Goal: Task Accomplishment & Management: Manage account settings

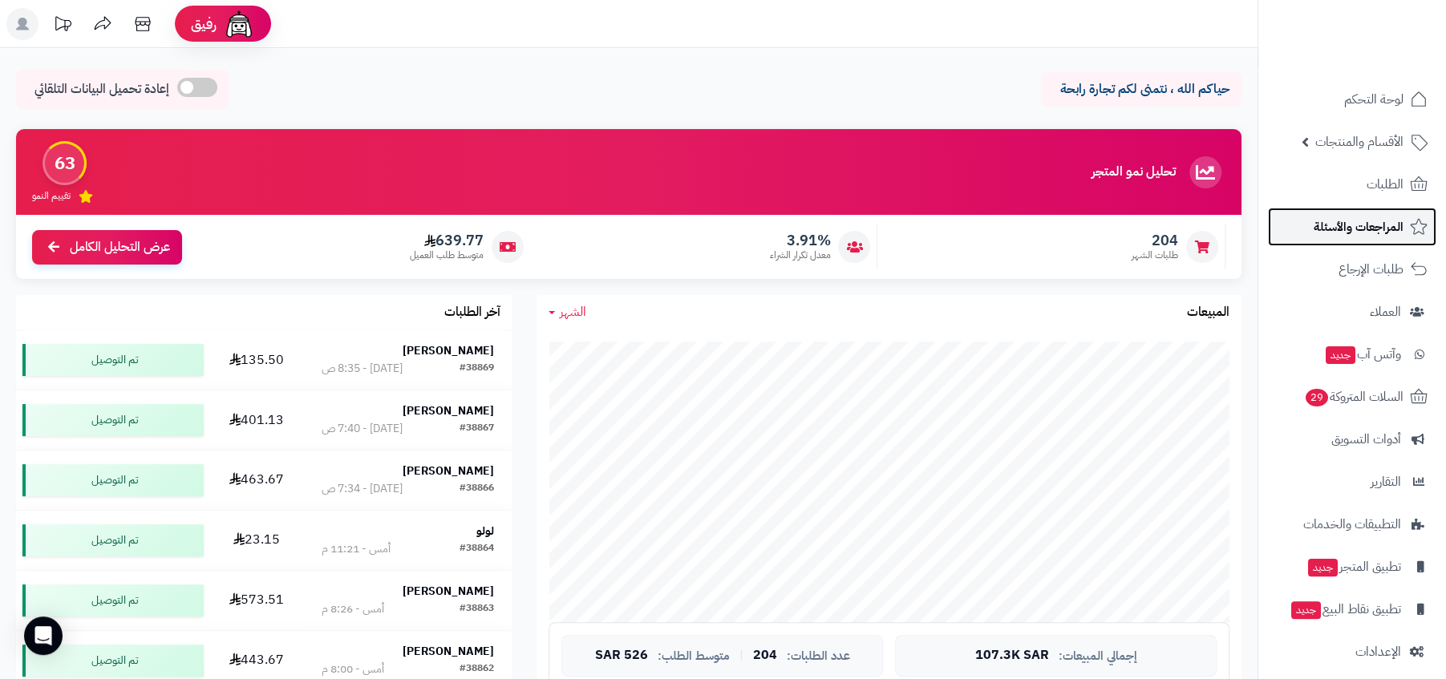
click at [1313, 224] on span "المراجعات والأسئلة" at bounding box center [1358, 227] width 90 height 22
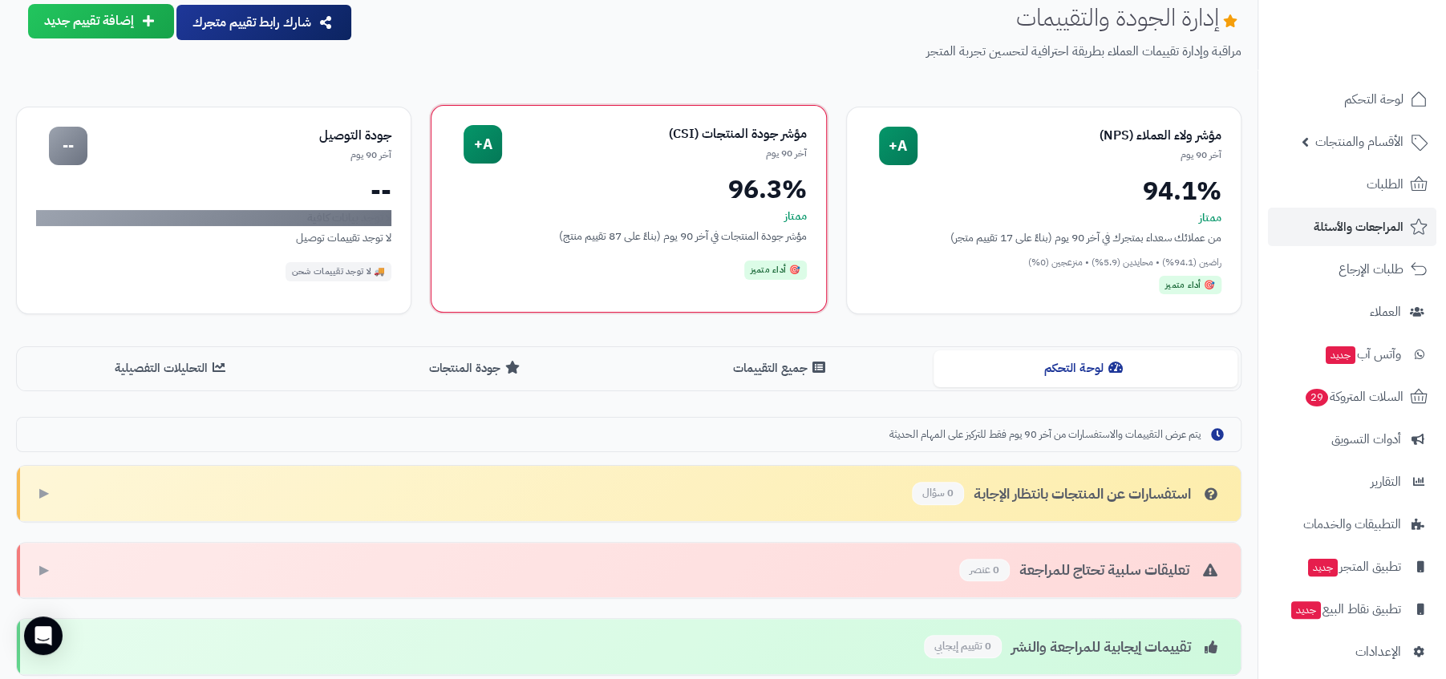
scroll to position [158, 0]
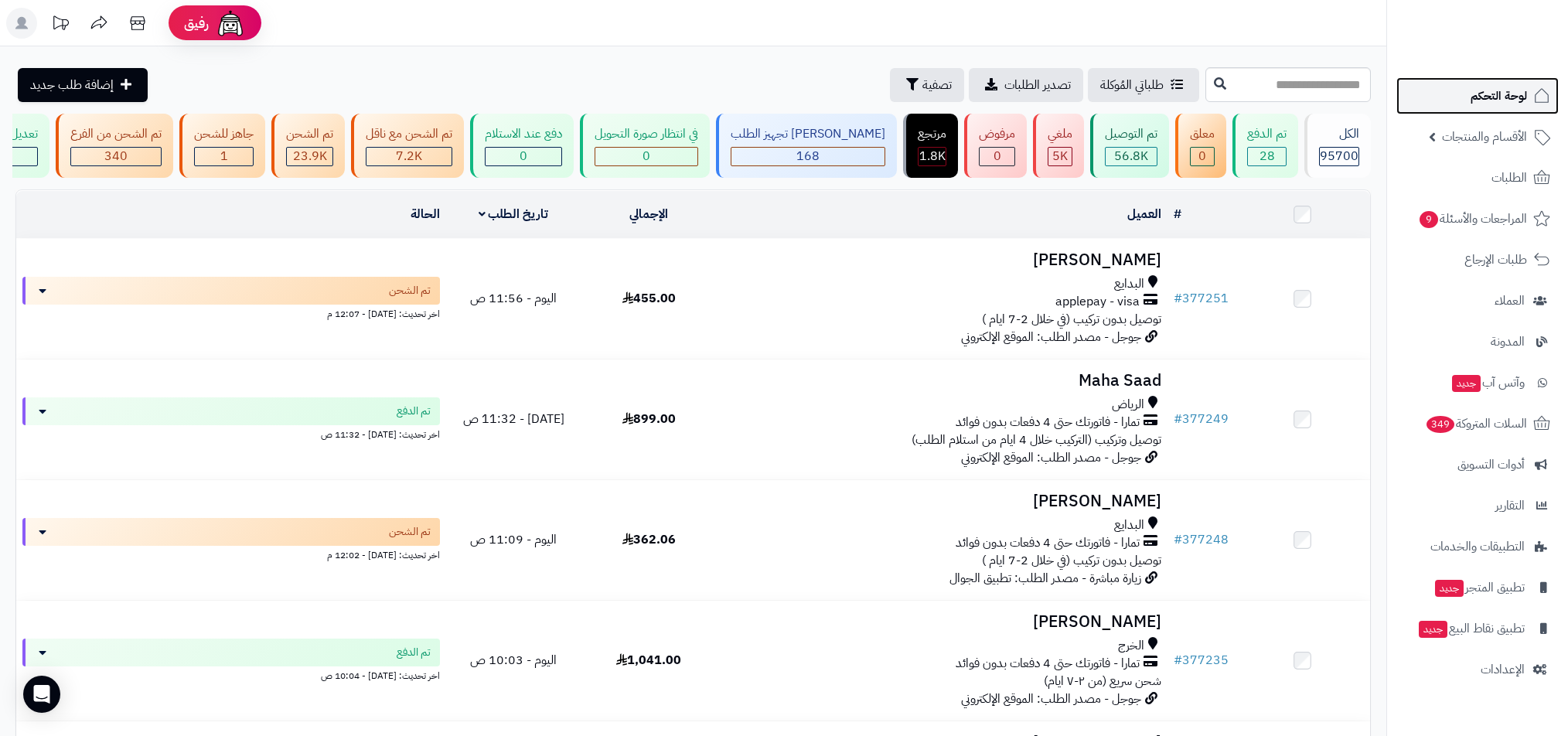
click at [1522, 105] on span "لوحة التحكم" at bounding box center [1499, 95] width 57 height 21
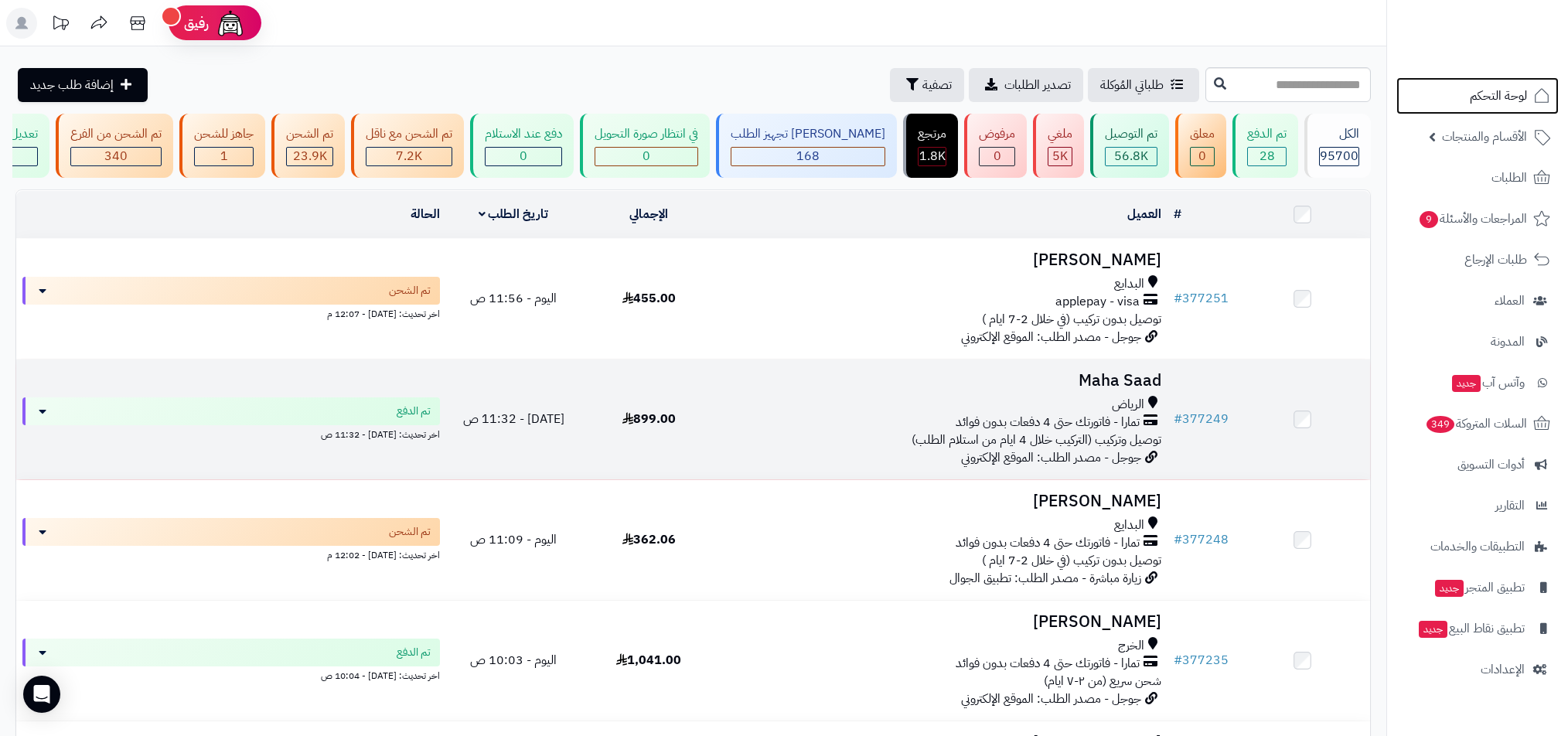
scroll to position [877, 0]
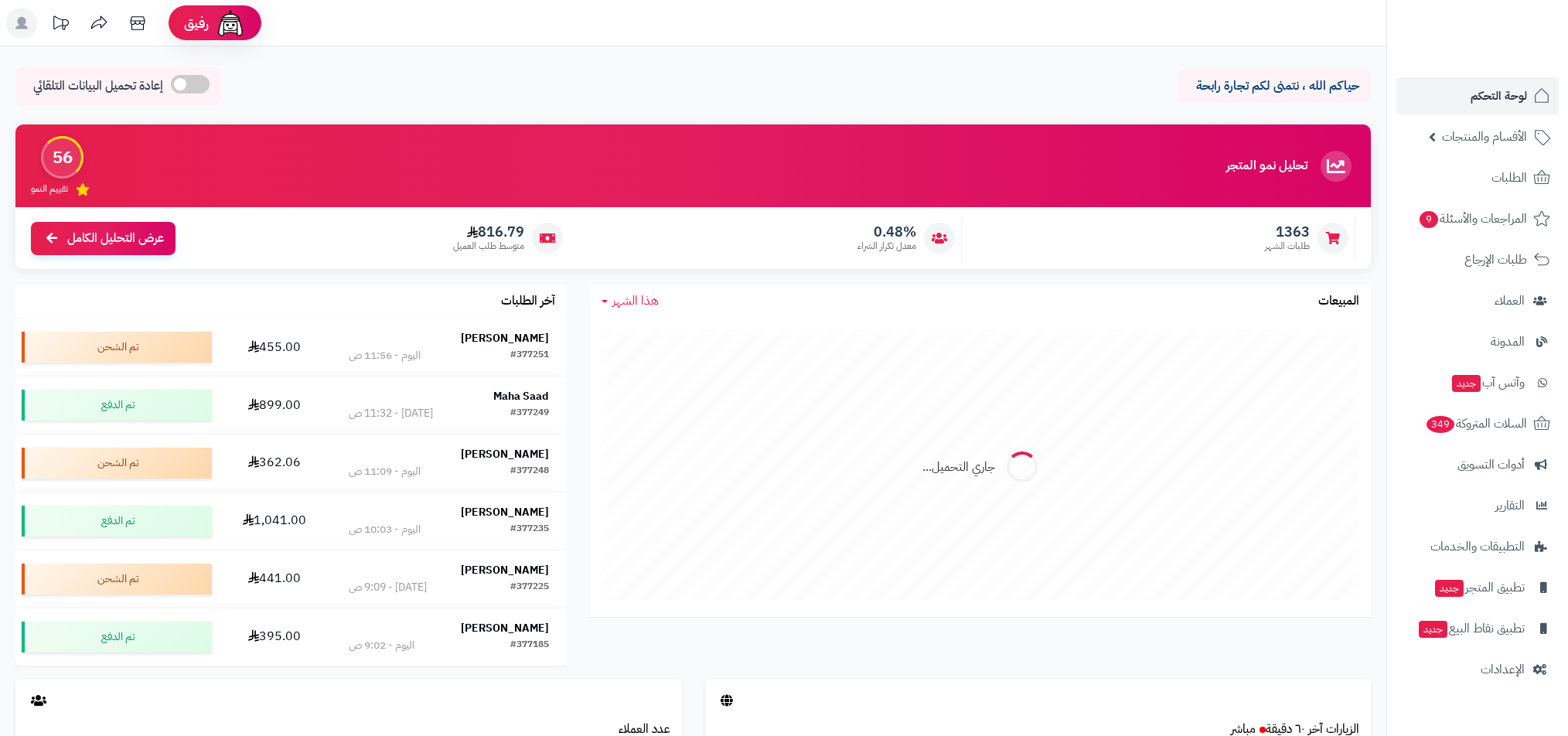
scroll to position [69, 0]
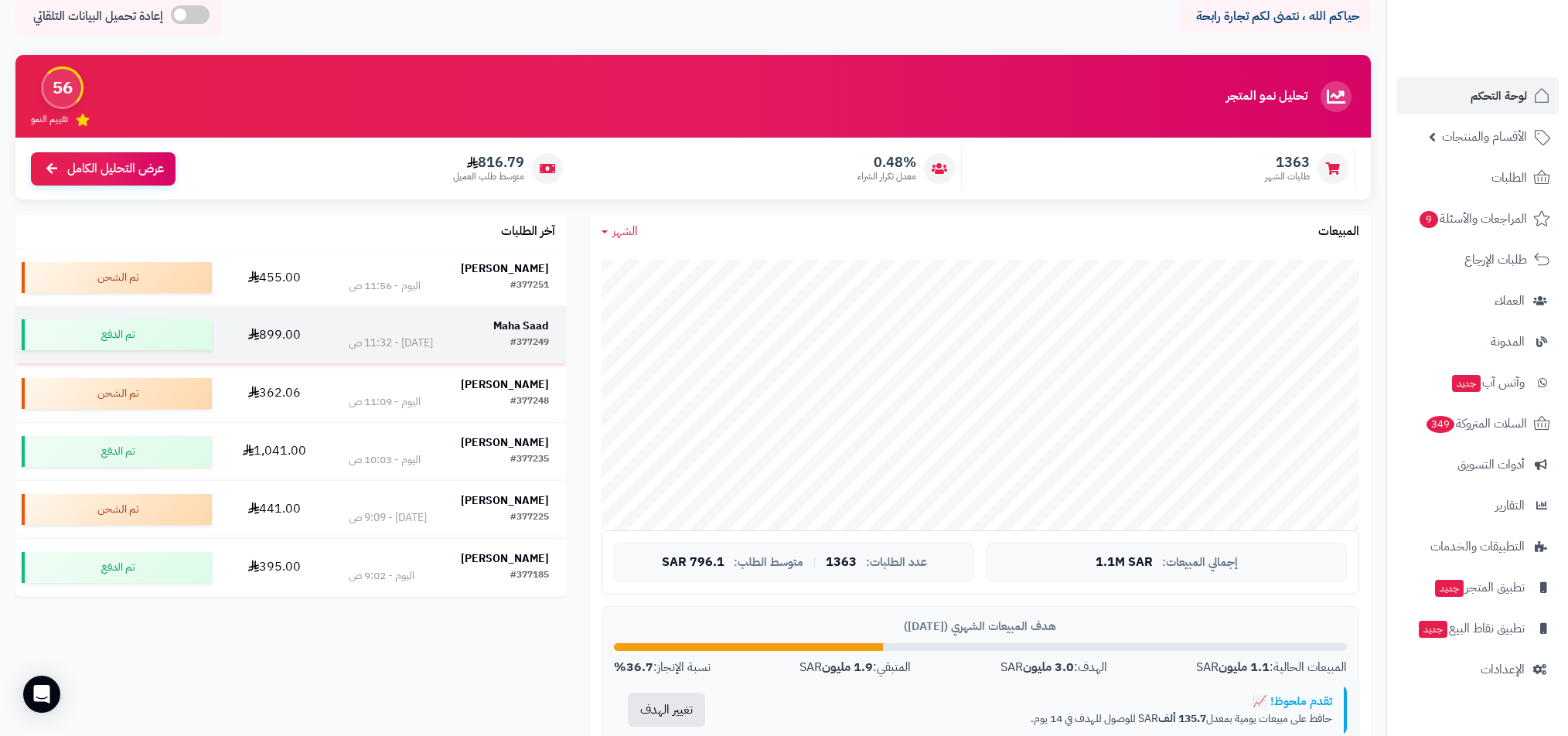
click at [522, 349] on div "#377249" at bounding box center [529, 343] width 39 height 15
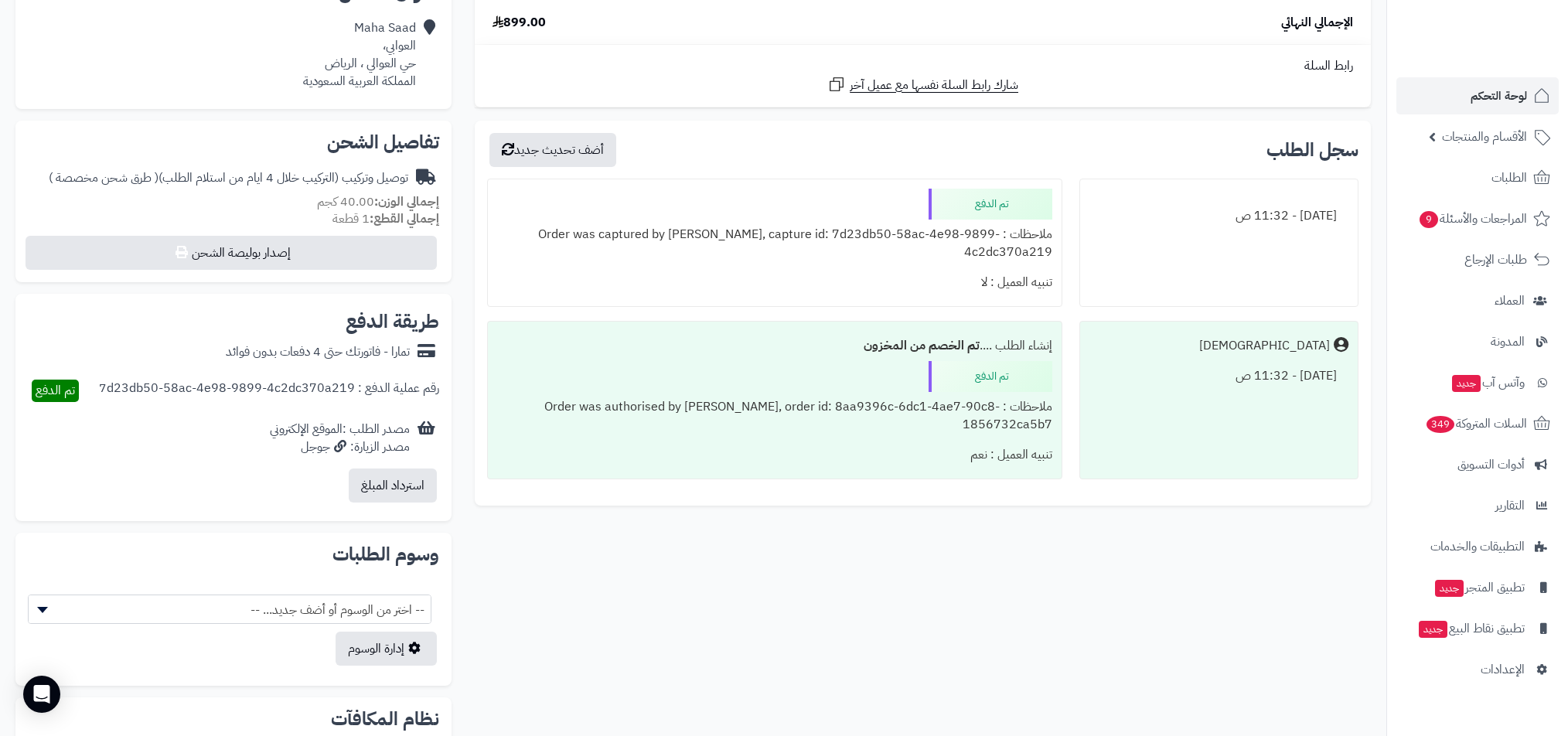
scroll to position [435, 0]
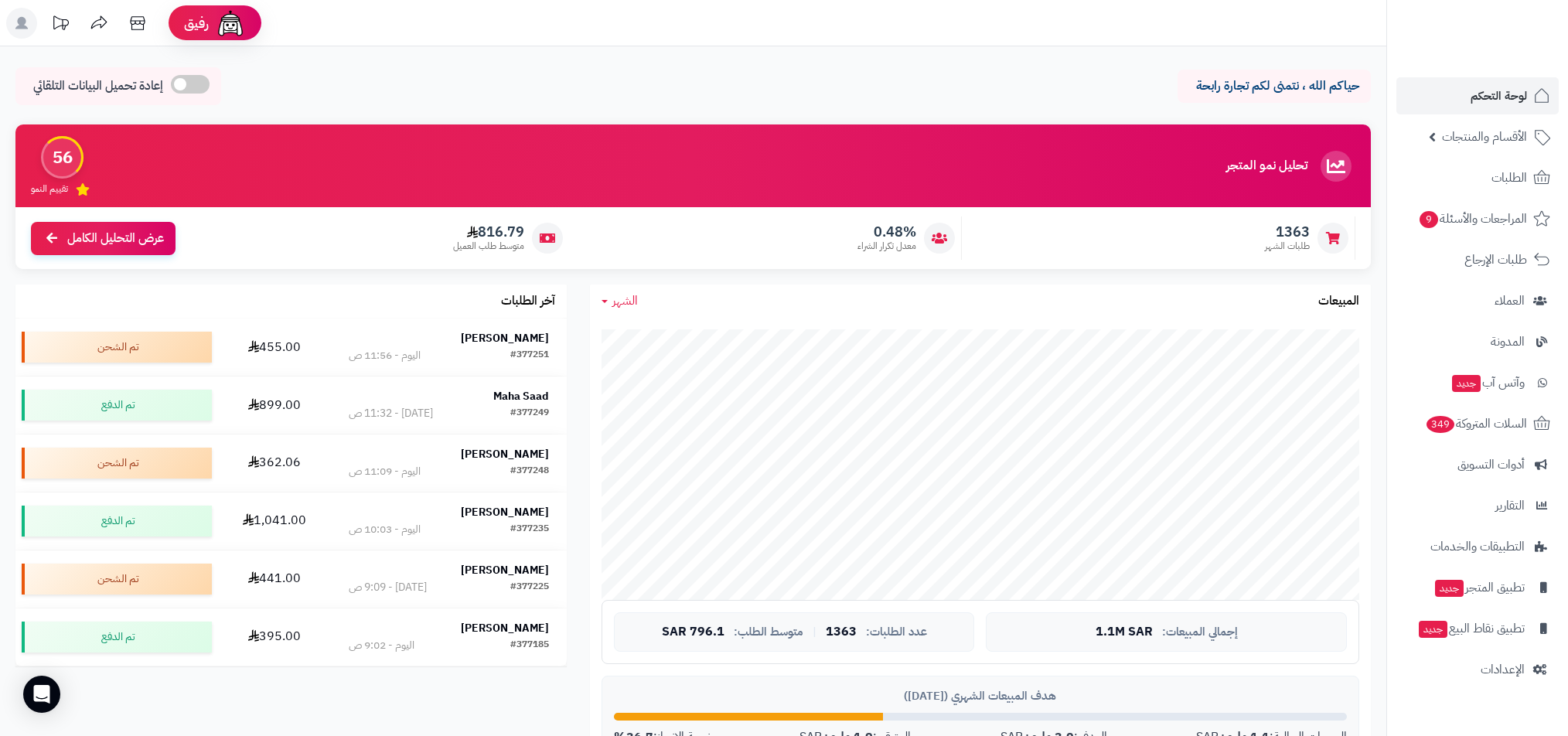
scroll to position [69, 0]
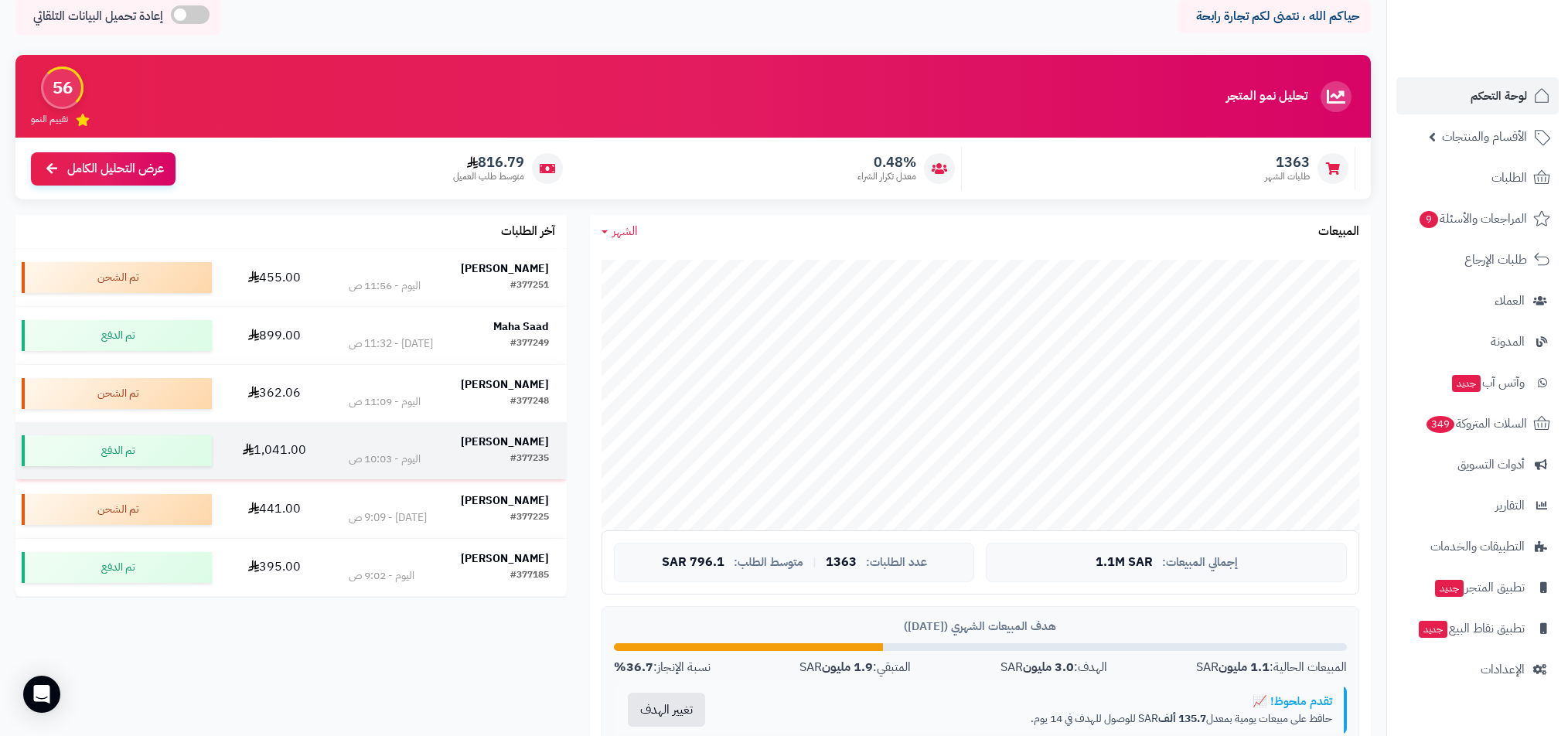
click at [521, 445] on strong "[PERSON_NAME]" at bounding box center [504, 442] width 88 height 16
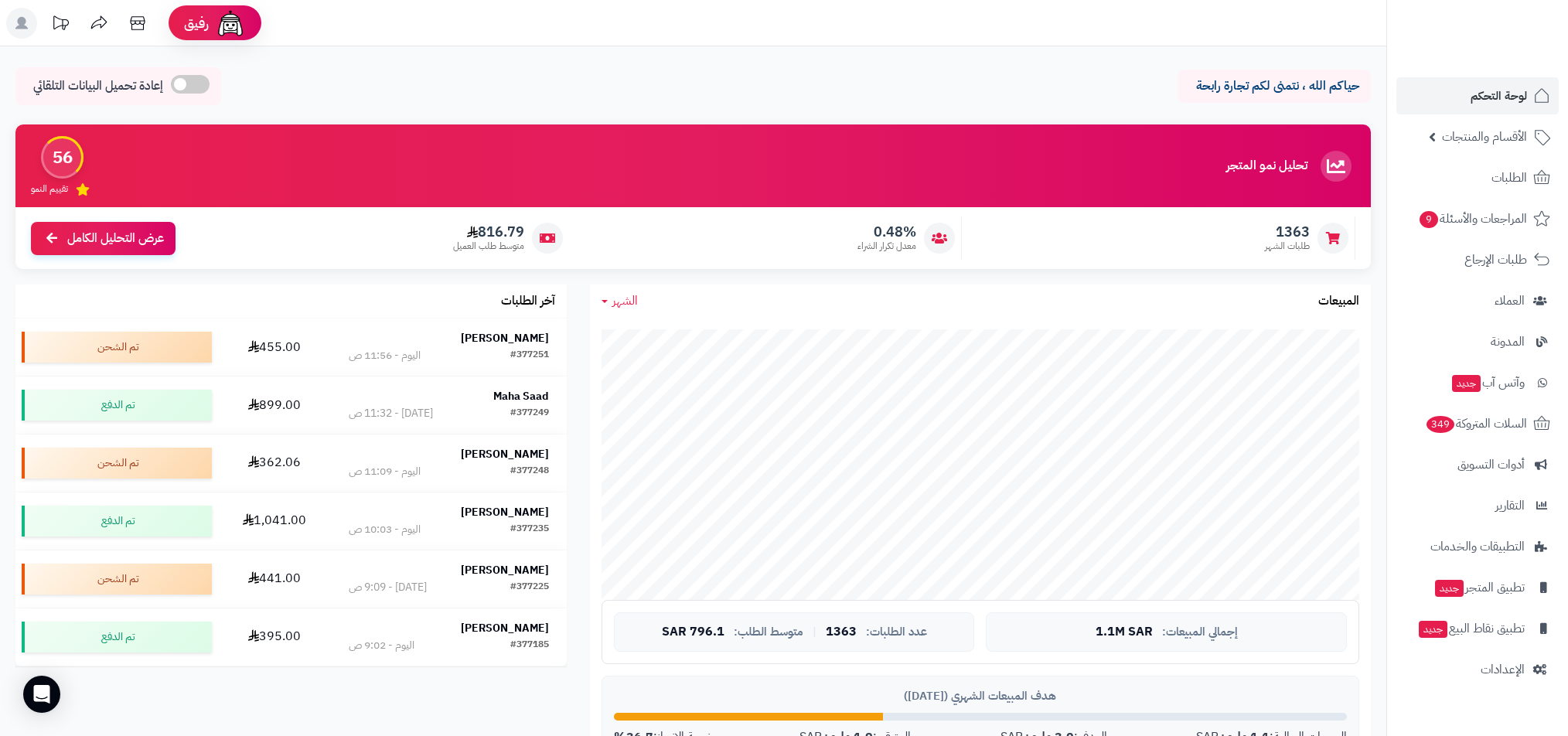
scroll to position [69, 0]
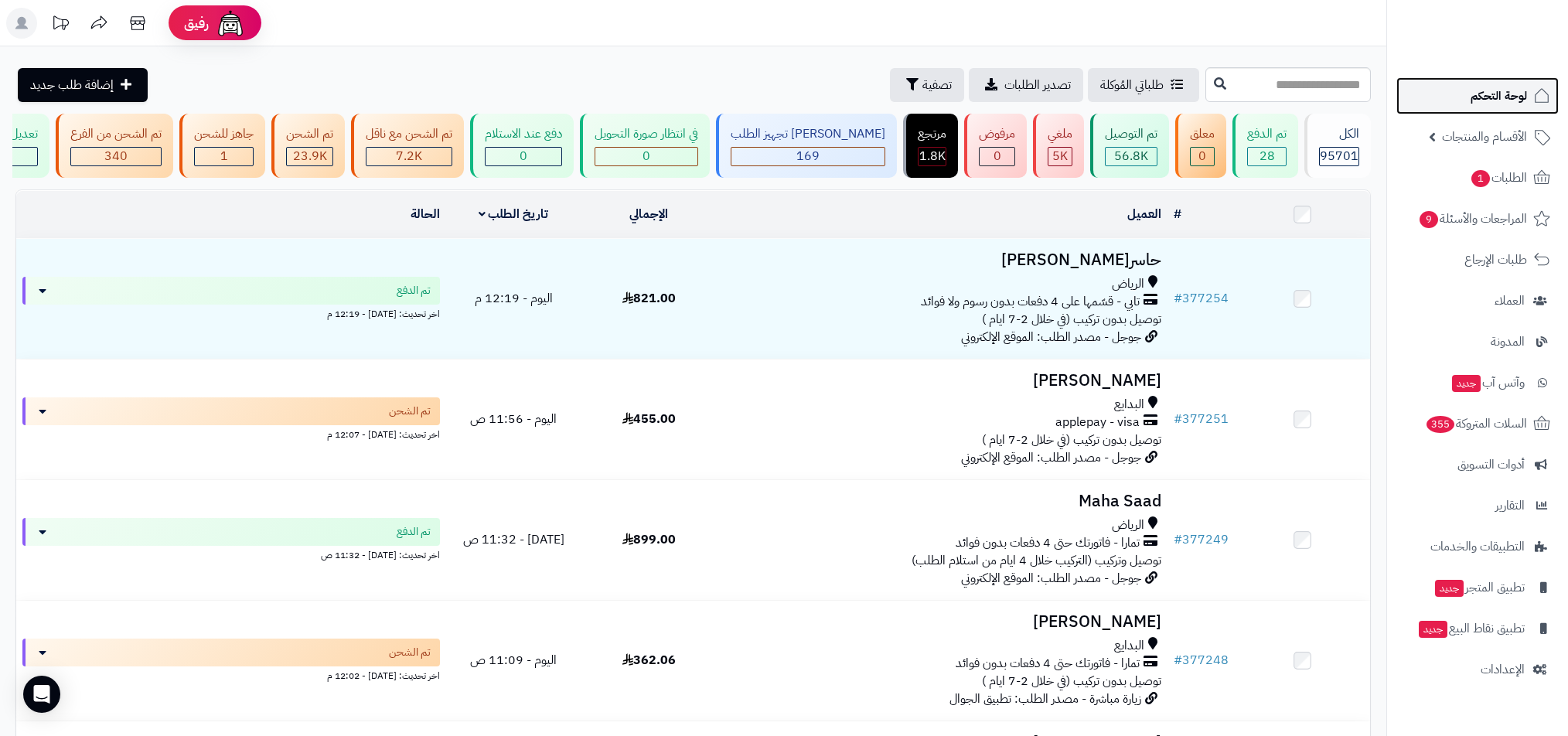
click at [1488, 97] on span "لوحة التحكم" at bounding box center [1499, 95] width 57 height 21
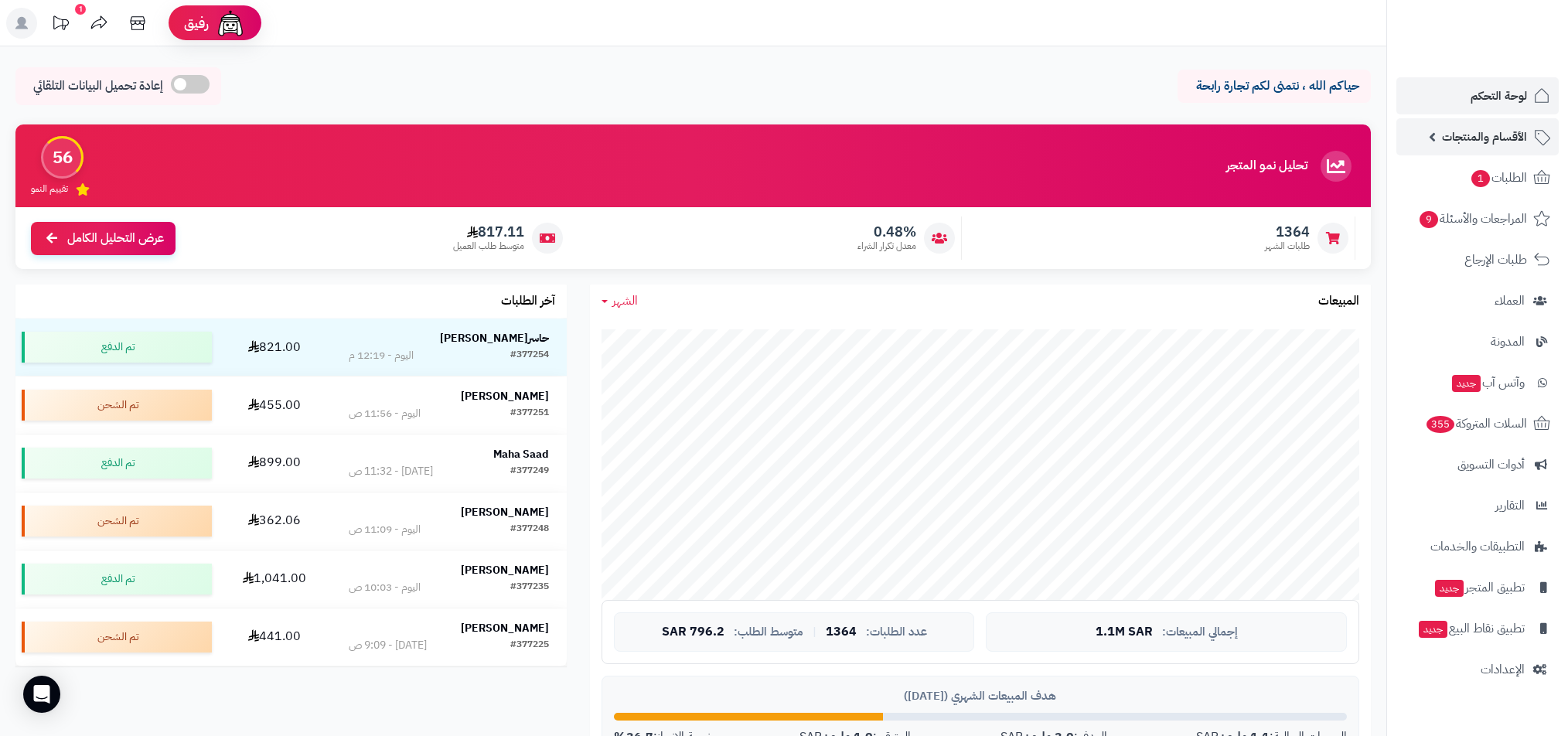
click at [1411, 139] on link "الأقسام والمنتجات" at bounding box center [1477, 137] width 162 height 37
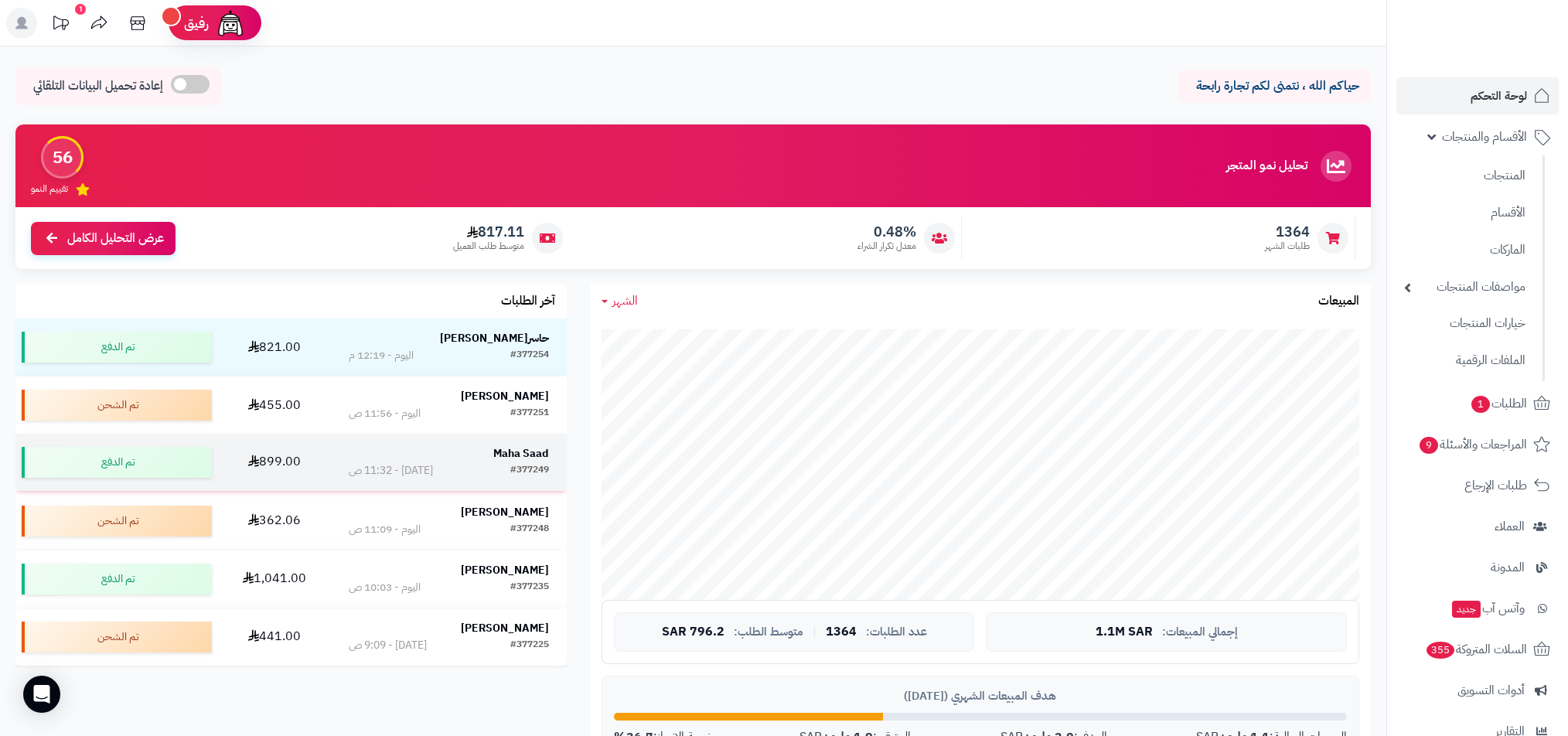
click at [497, 467] on div "#377249 اليوم - 11:32 ص" at bounding box center [449, 471] width 201 height 15
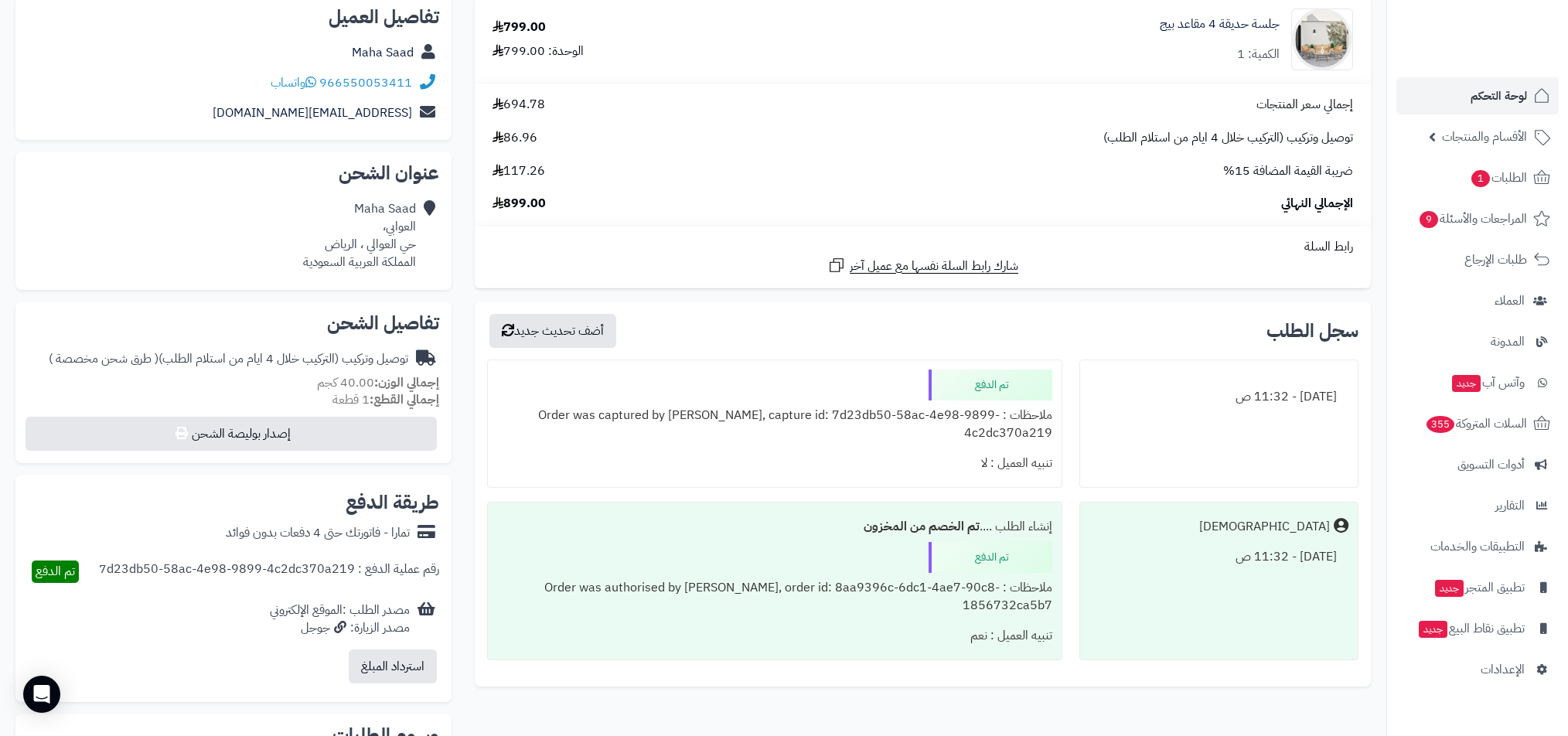
scroll to position [201, 0]
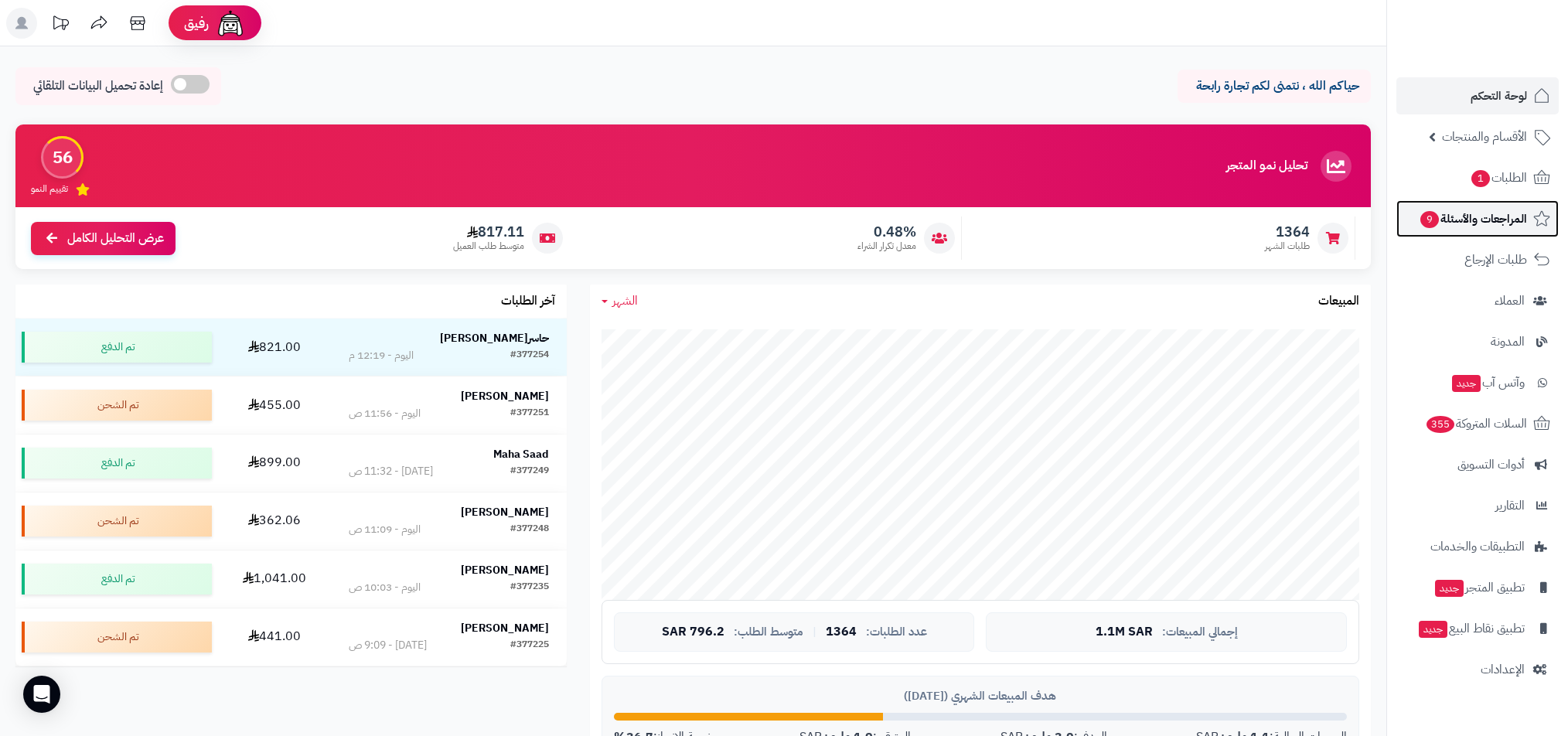
click at [1528, 236] on link "المراجعات والأسئلة 9" at bounding box center [1477, 219] width 162 height 37
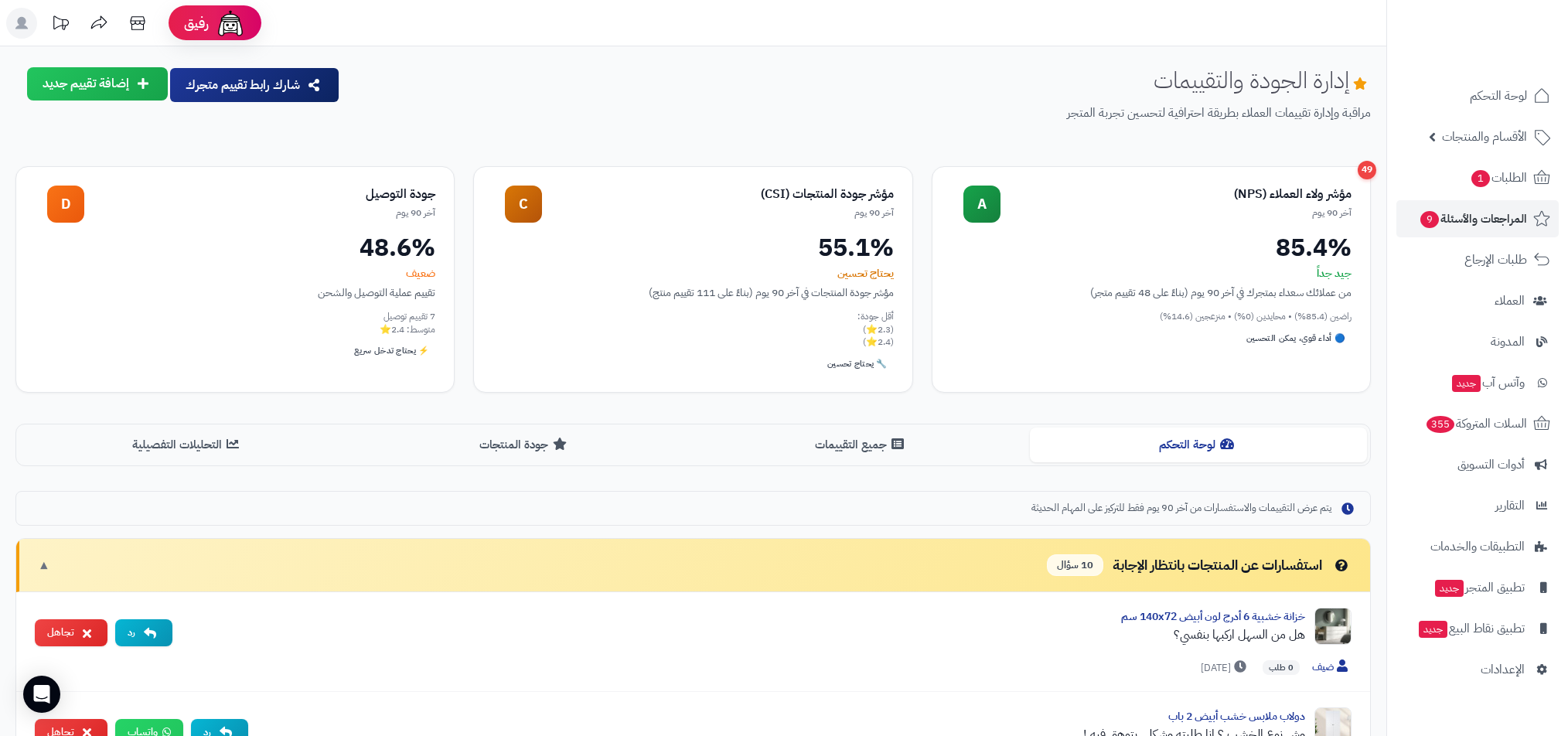
click at [1464, 279] on ul "لوحة التحكم الأقسام والمنتجات المنتجات الأقسام الماركات مواصفات المنتجات مواصفا…" at bounding box center [1477, 382] width 181 height 611
click at [1488, 267] on span "طلبات الإرجاع" at bounding box center [1496, 259] width 62 height 21
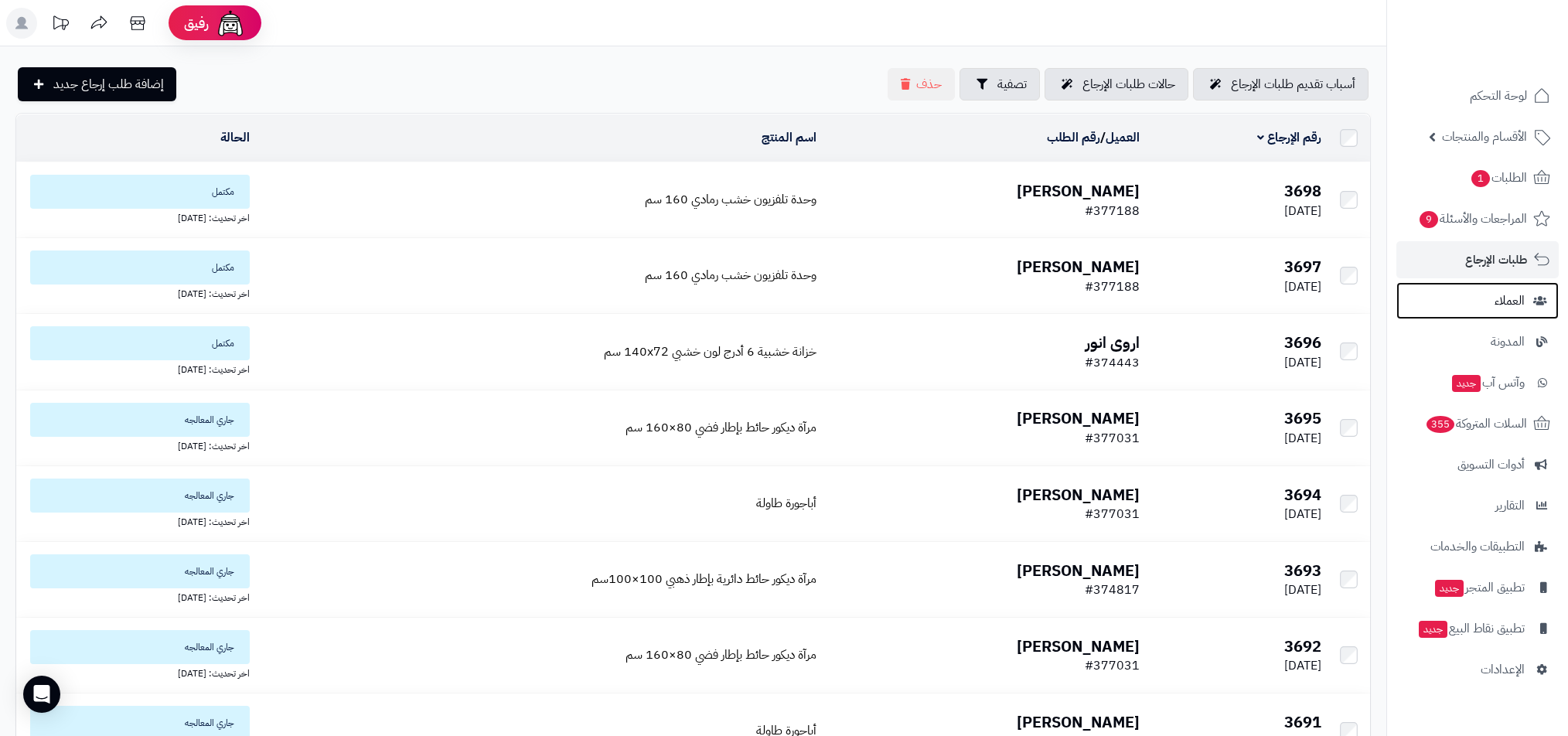
click at [1471, 294] on link "العملاء" at bounding box center [1477, 301] width 162 height 37
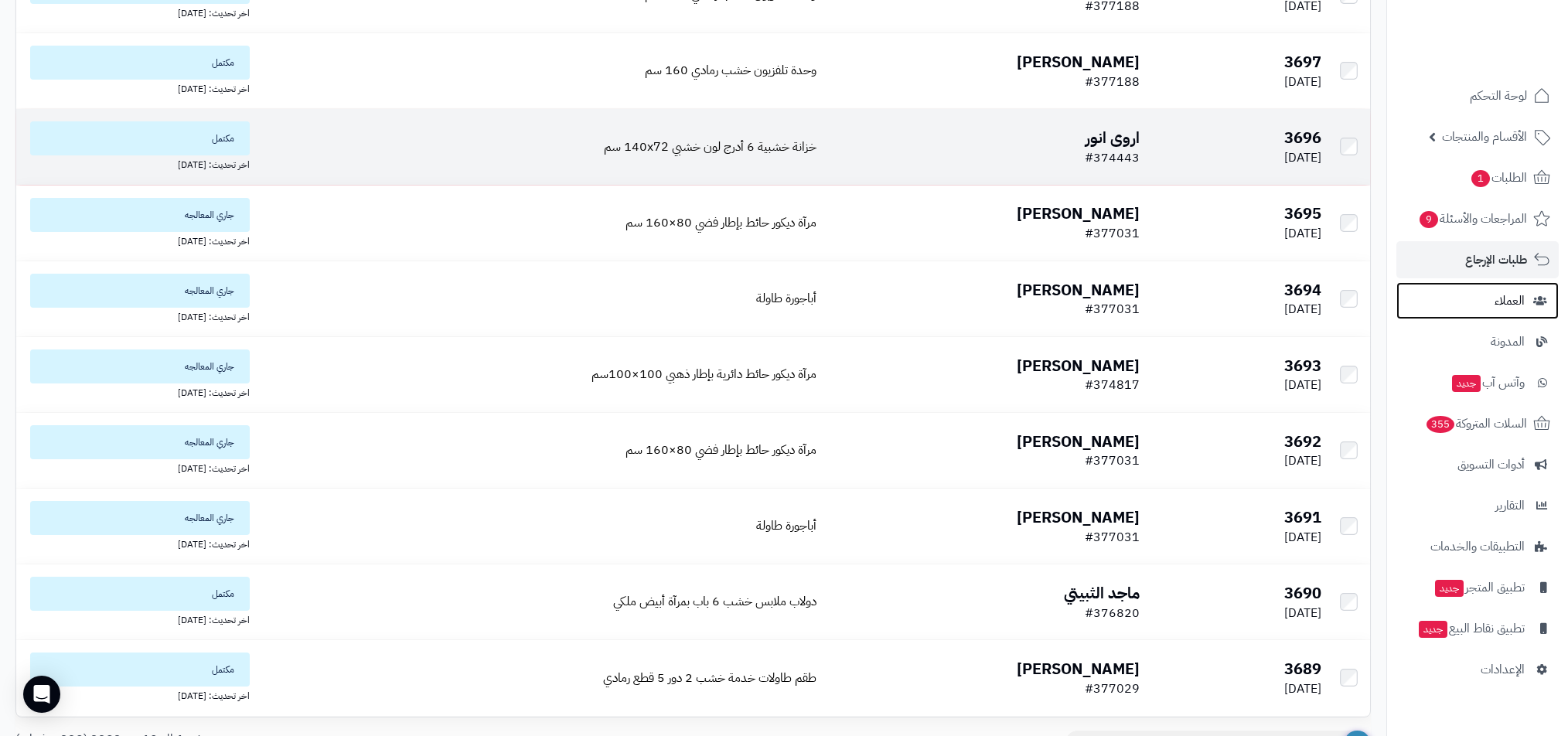
scroll to position [354, 0]
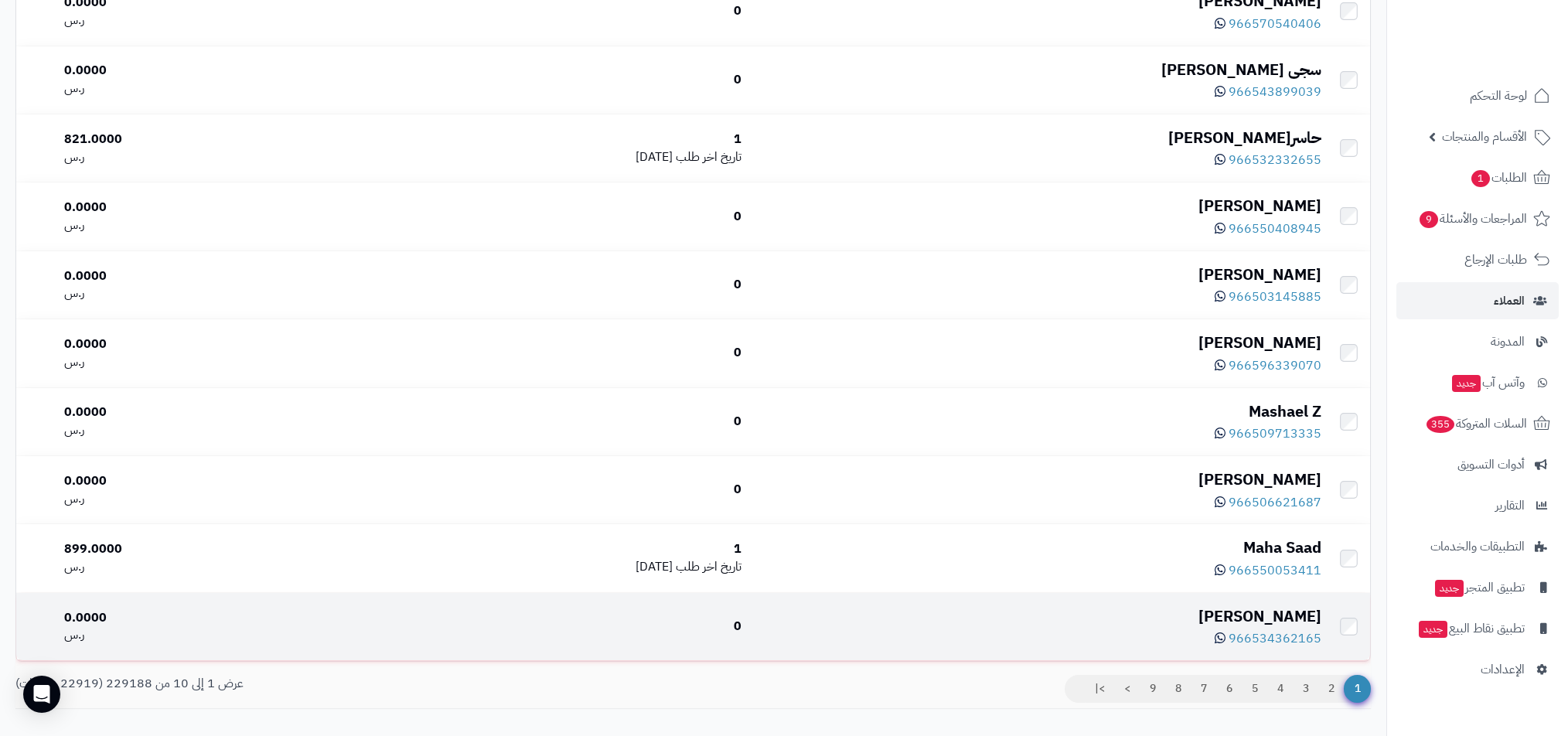
scroll to position [388, 0]
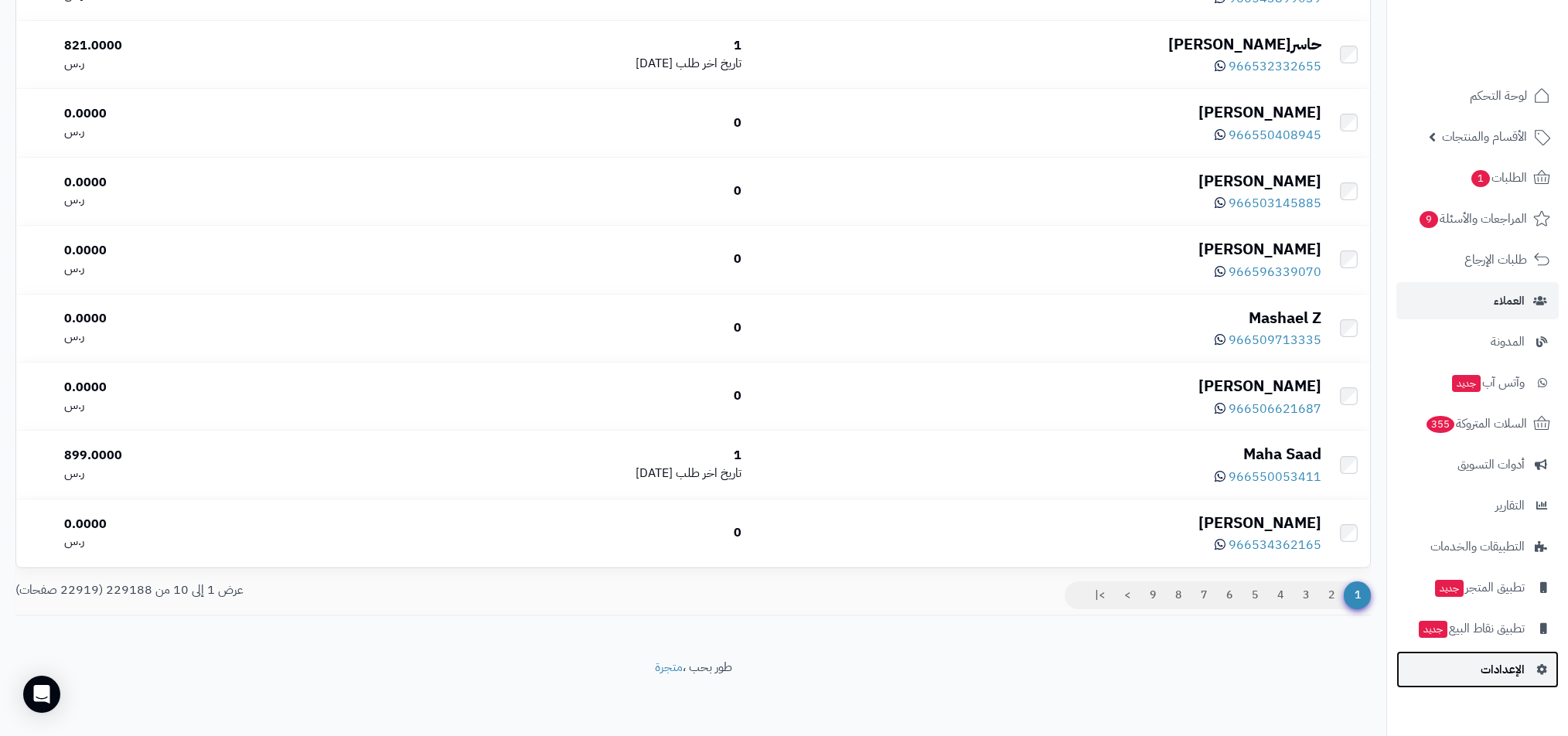
click at [1476, 669] on link "الإعدادات" at bounding box center [1477, 669] width 162 height 37
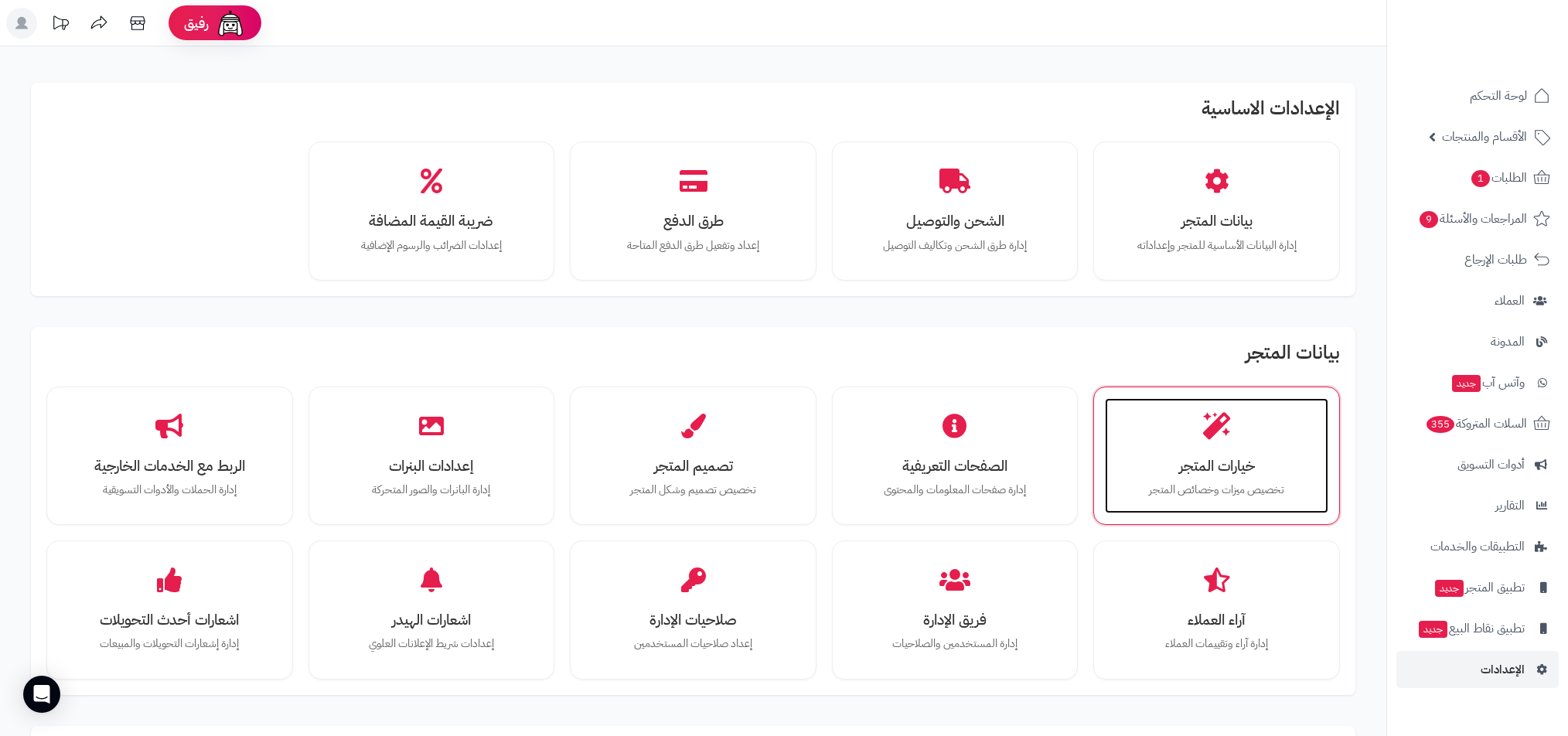
click at [1294, 462] on h3 "خيارات المتجر" at bounding box center [1217, 466] width 193 height 16
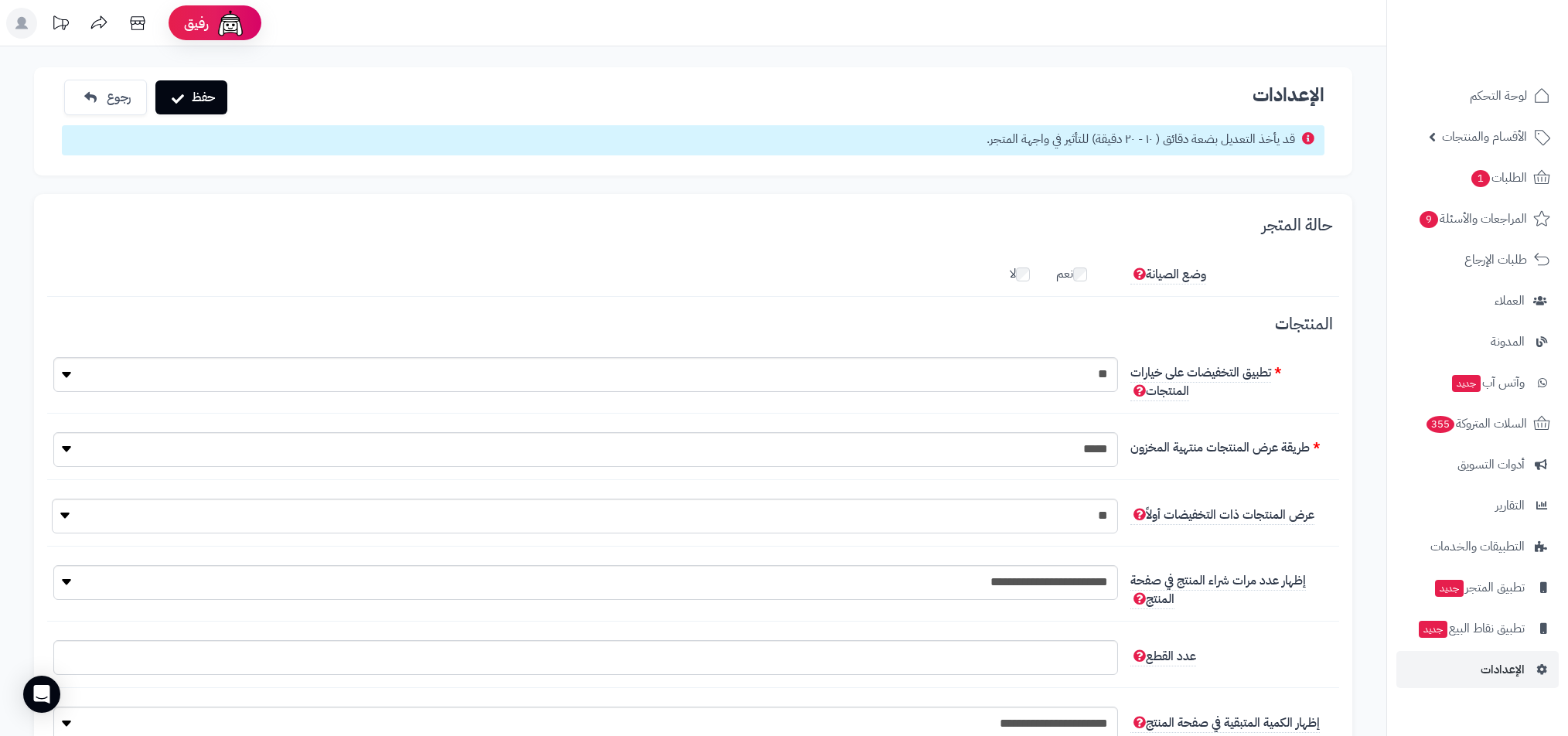
scroll to position [30, 0]
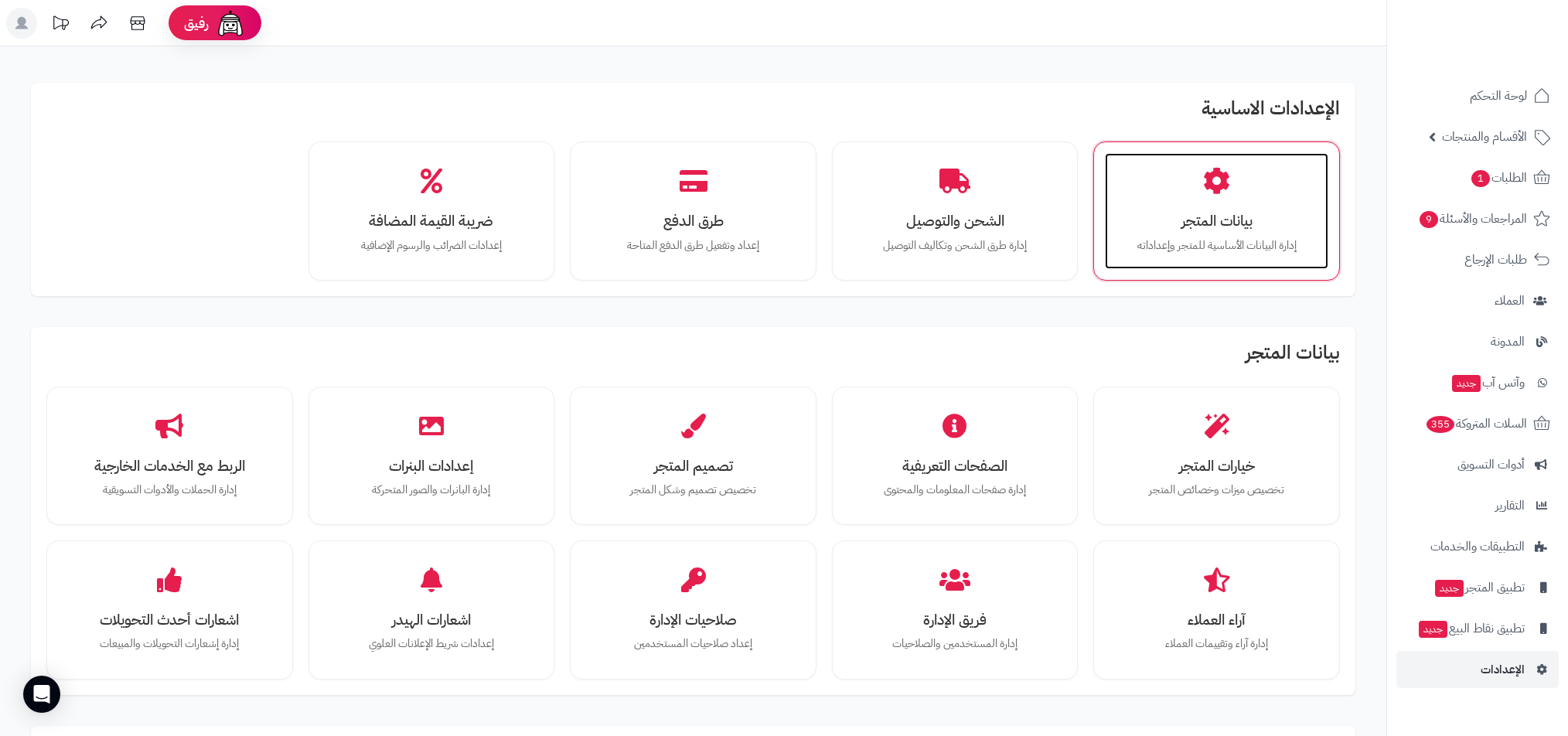
click at [1169, 249] on p "إدارة البيانات الأساسية للمتجر وإعداداته" at bounding box center [1217, 246] width 193 height 17
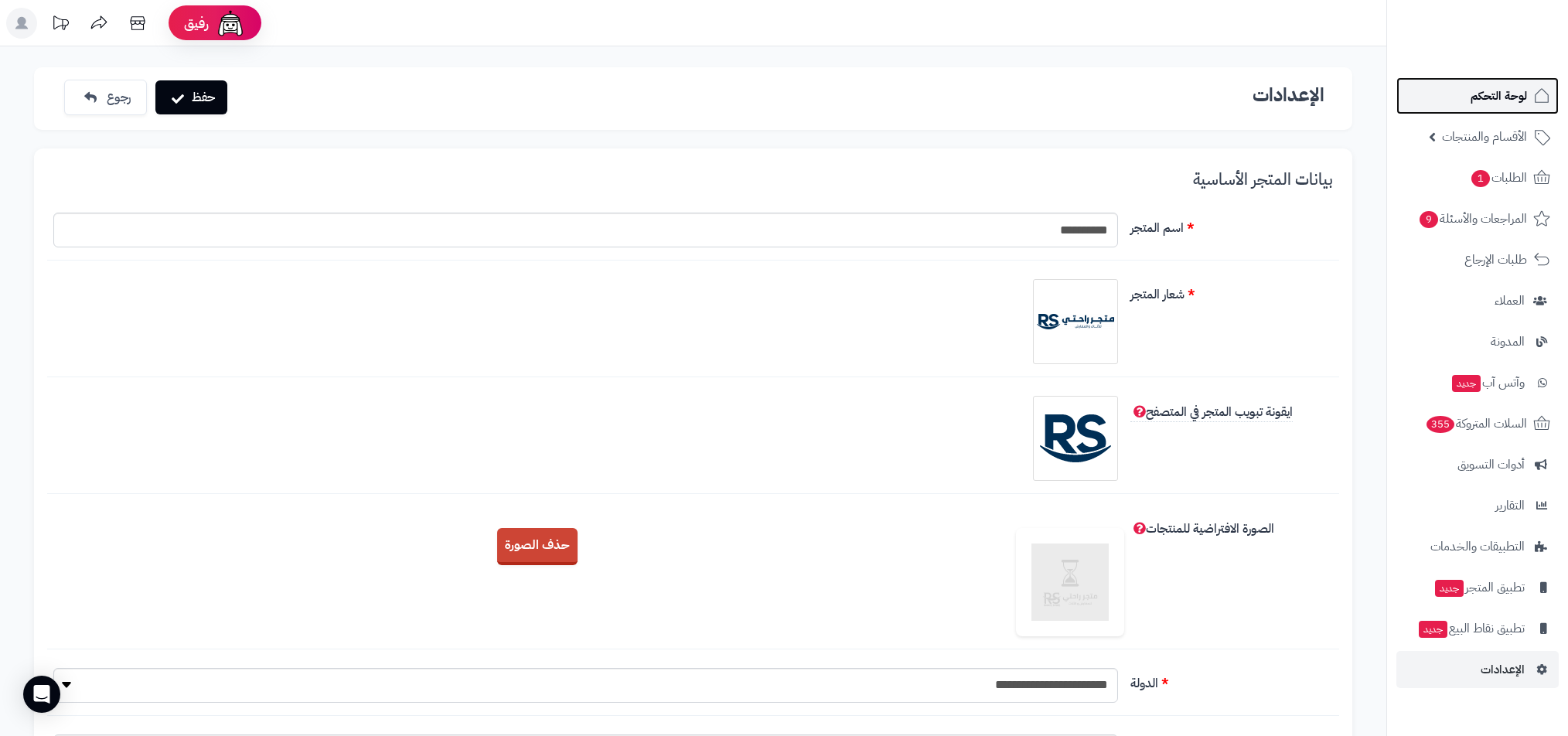
click at [1489, 99] on span "لوحة التحكم" at bounding box center [1499, 95] width 57 height 21
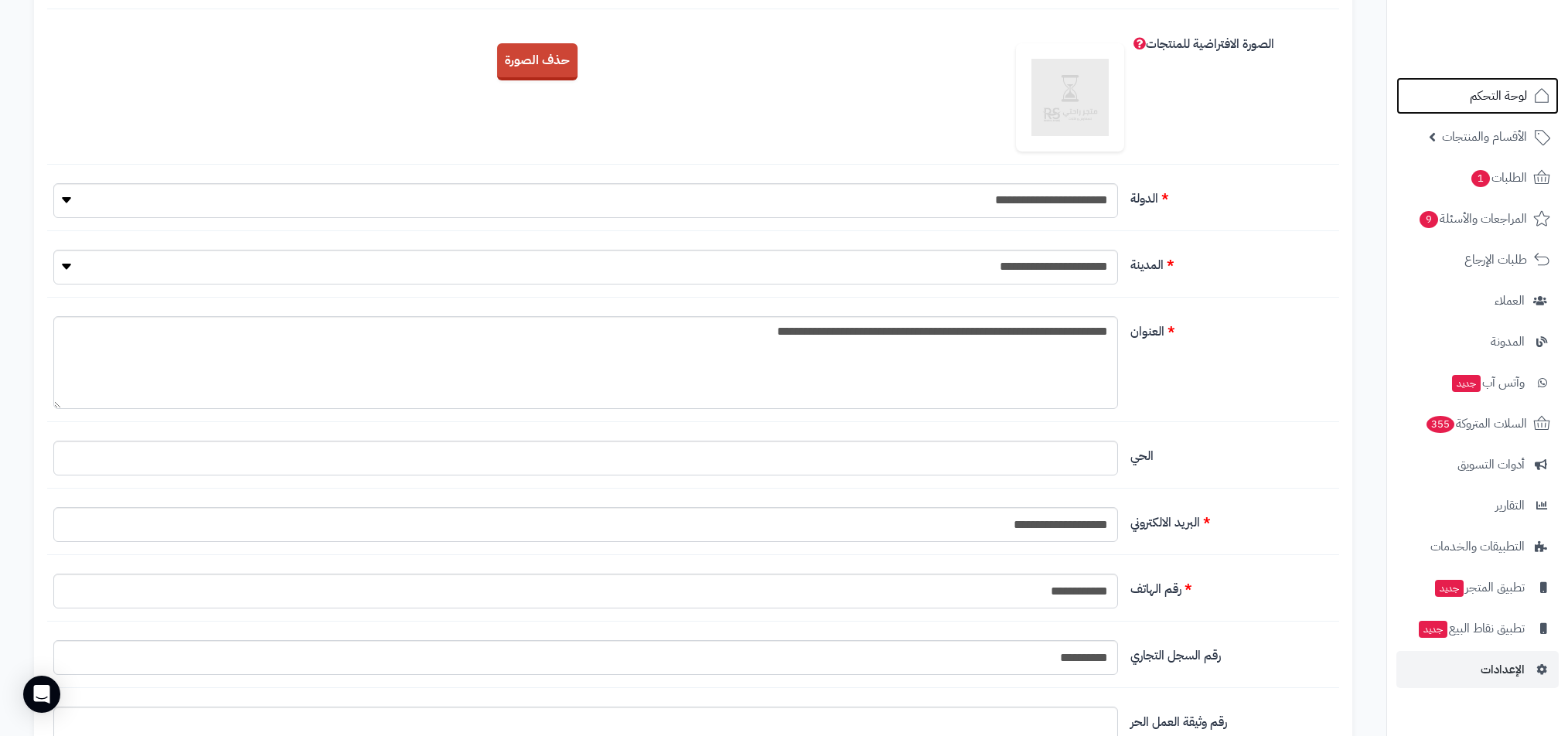
scroll to position [536, 0]
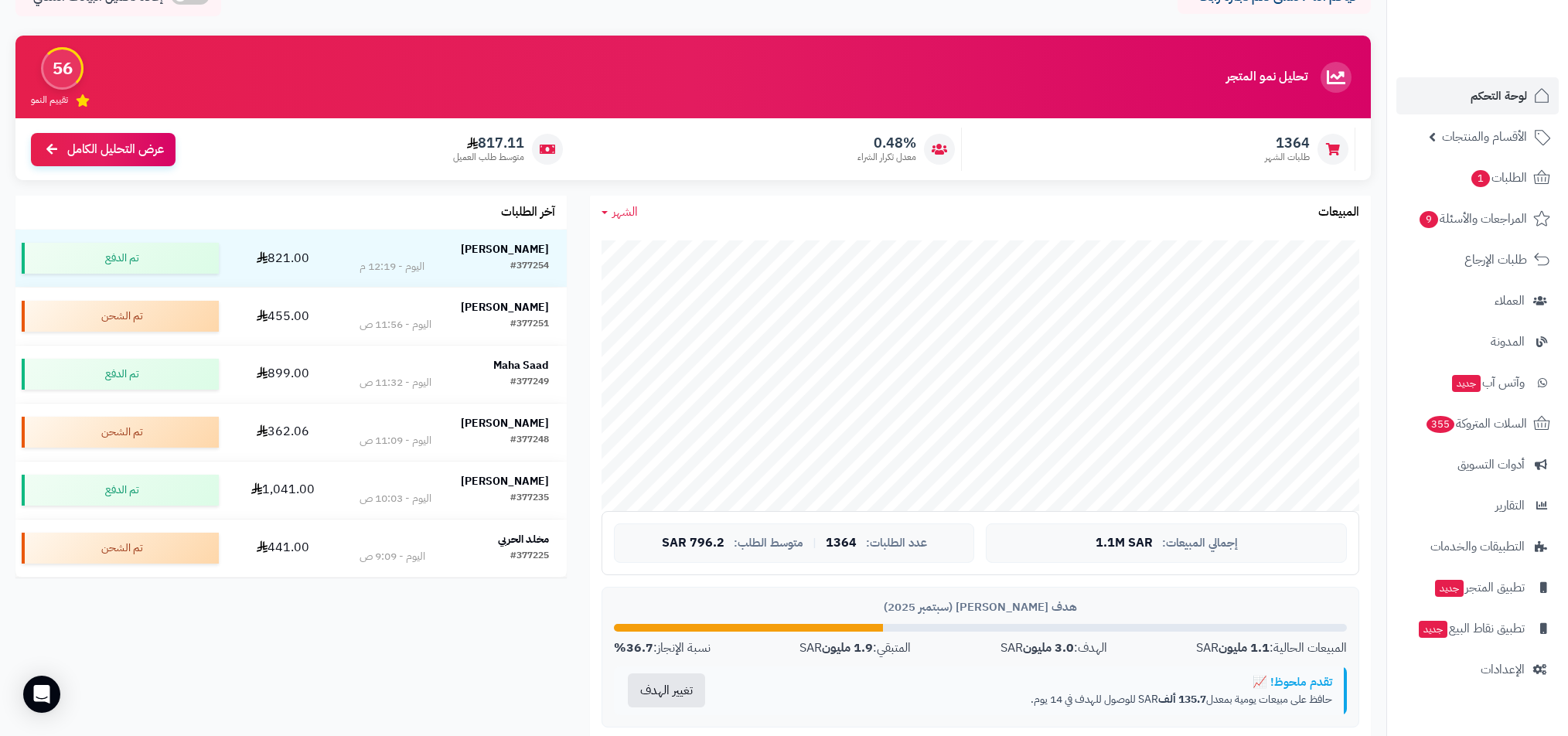
scroll to position [52, 0]
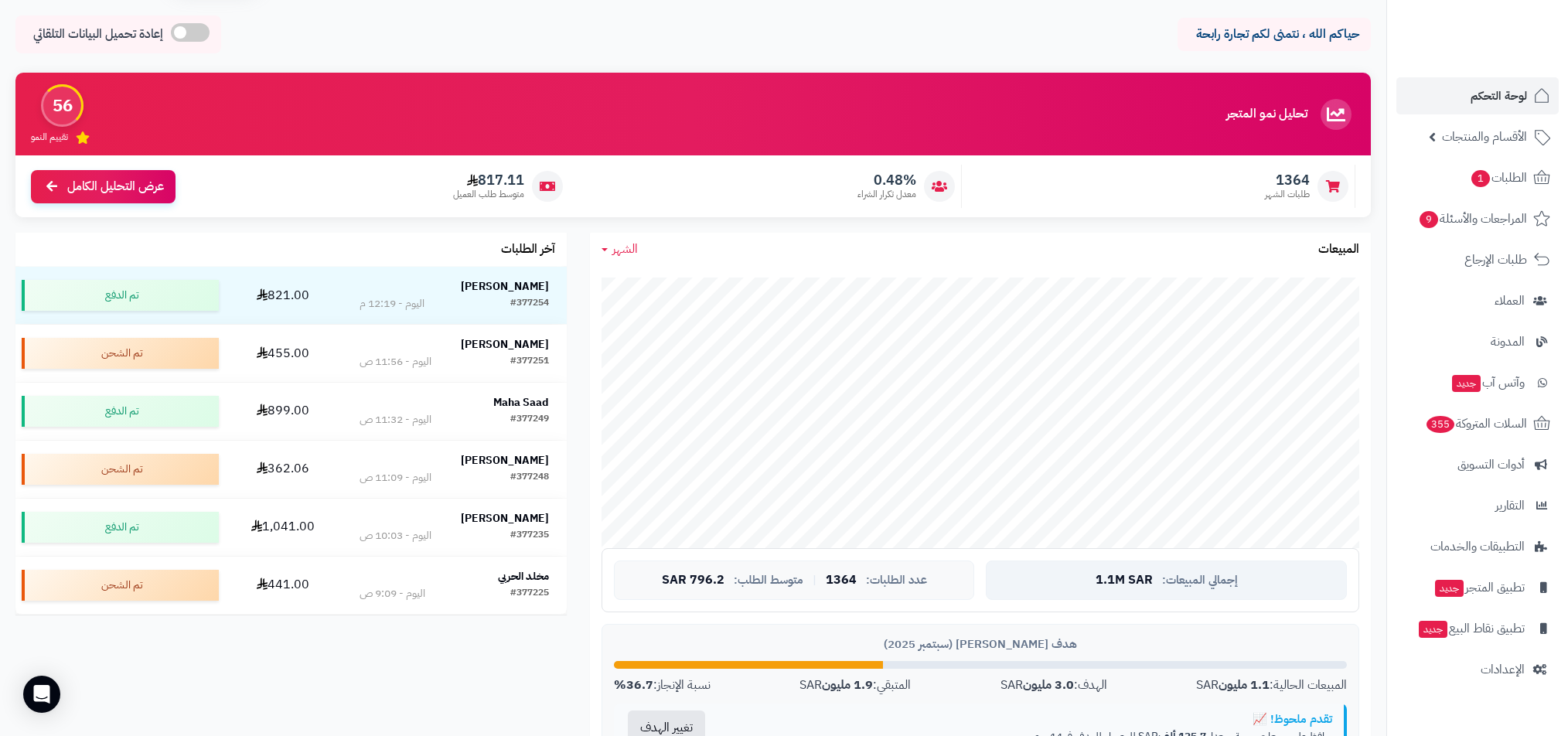
click at [1091, 580] on div "إجمالي المبيعات: 1.1M SAR" at bounding box center [1166, 581] width 361 height 41
click at [1013, 579] on div "إجمالي المبيعات: 1.1M SAR" at bounding box center [1166, 581] width 361 height 41
click at [887, 563] on div "عدد الطلبات: 1364 | متوسط الطلب: 796.2 SAR" at bounding box center [795, 581] width 361 height 41
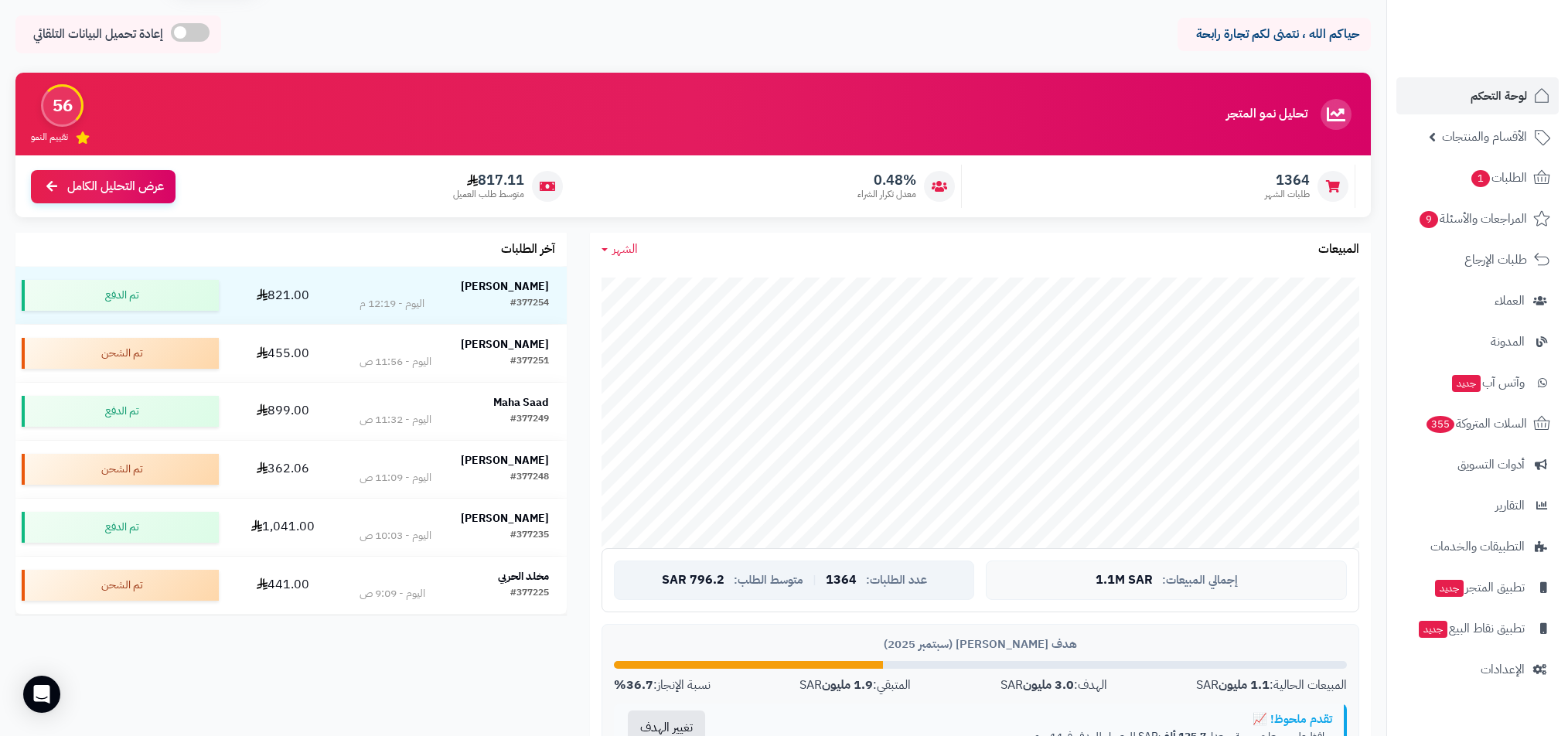
click at [887, 563] on div "عدد الطلبات: 1364 | متوسط الطلب: 796.2 SAR" at bounding box center [795, 581] width 361 height 41
click at [790, 570] on div "عدد الطلبات: 1364 | متوسط الطلب: 796.2 SAR" at bounding box center [795, 581] width 361 height 41
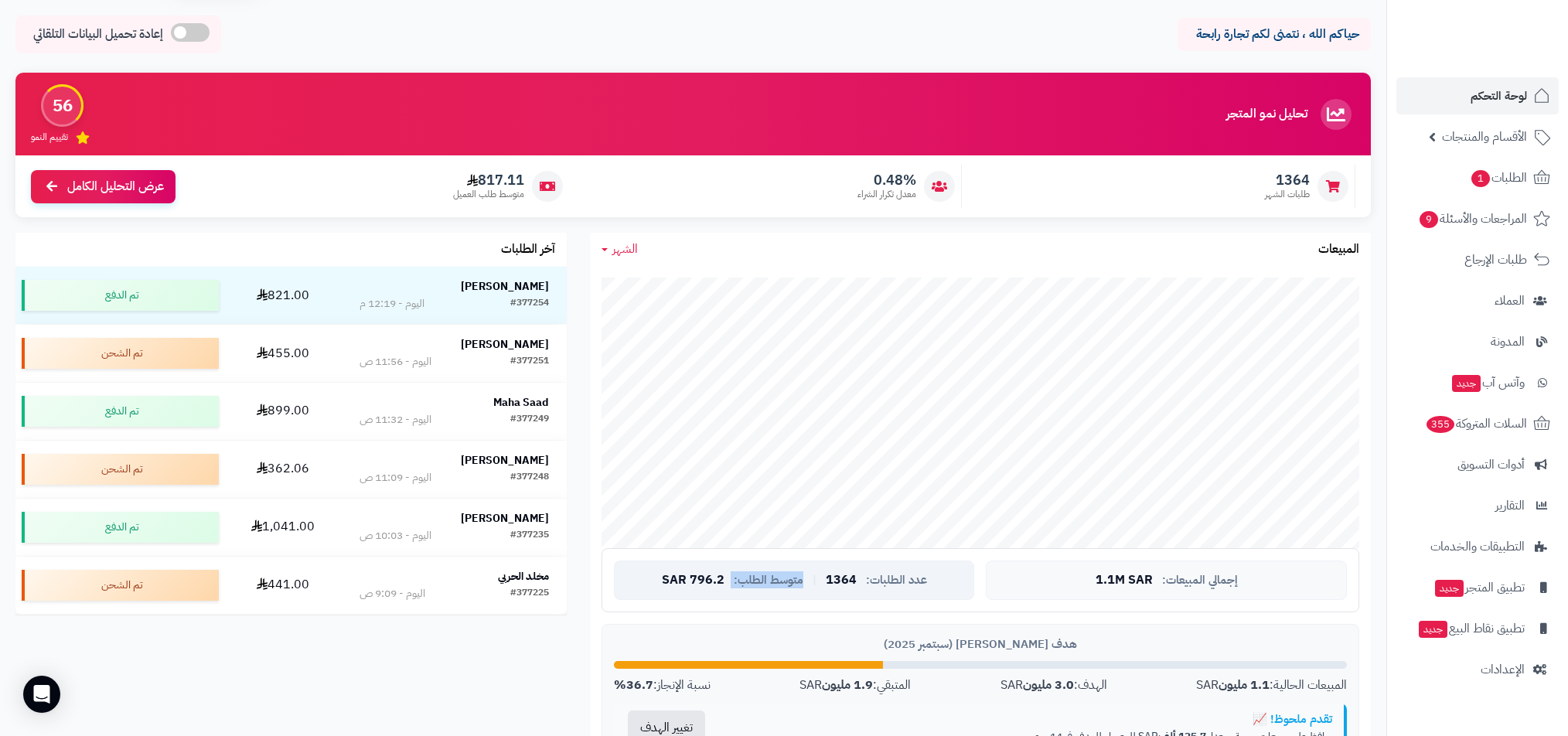
click at [722, 576] on span "796.2 SAR" at bounding box center [692, 581] width 63 height 14
click at [1416, 150] on link "الأقسام والمنتجات" at bounding box center [1477, 137] width 162 height 37
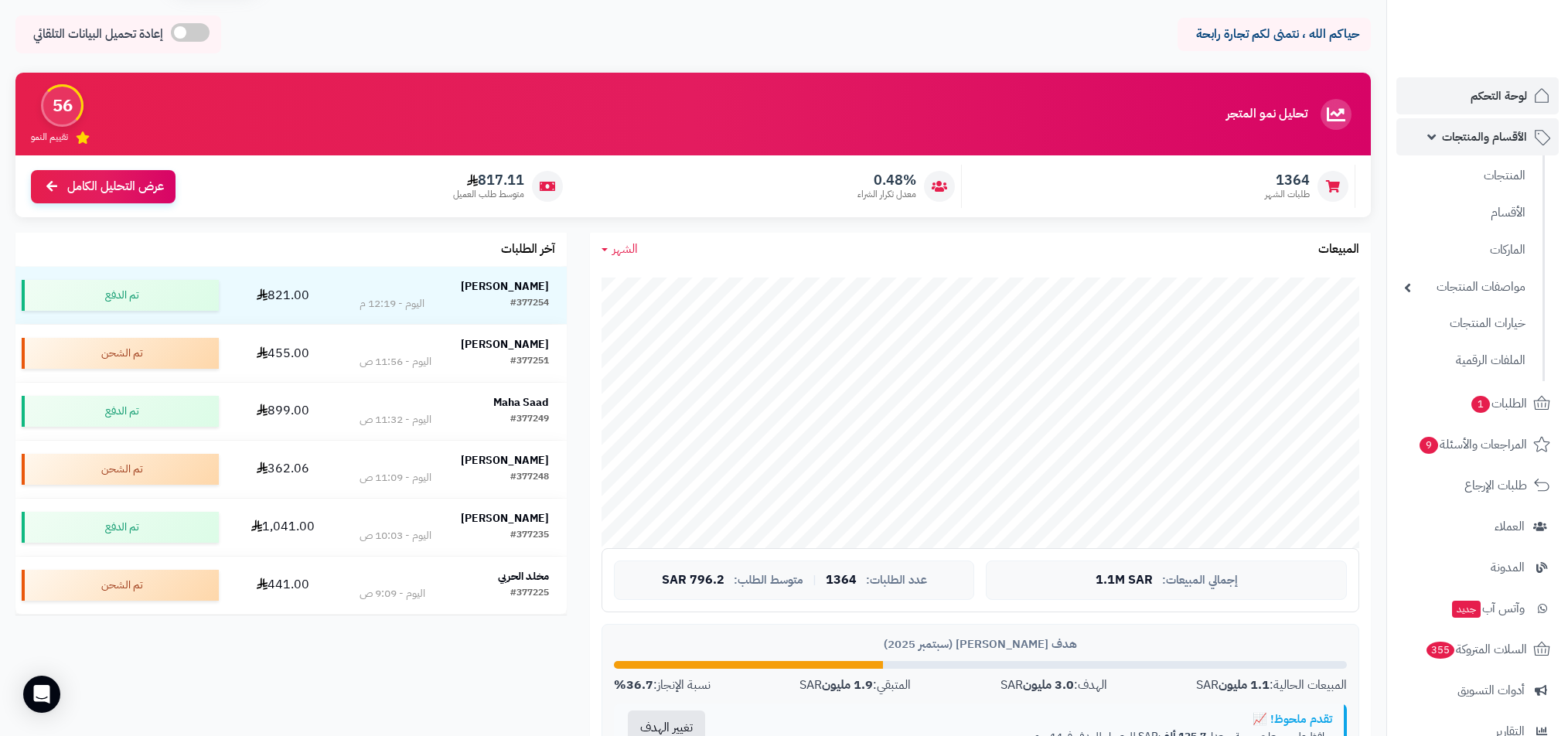
click at [1416, 150] on link "الأقسام والمنتجات" at bounding box center [1477, 137] width 162 height 37
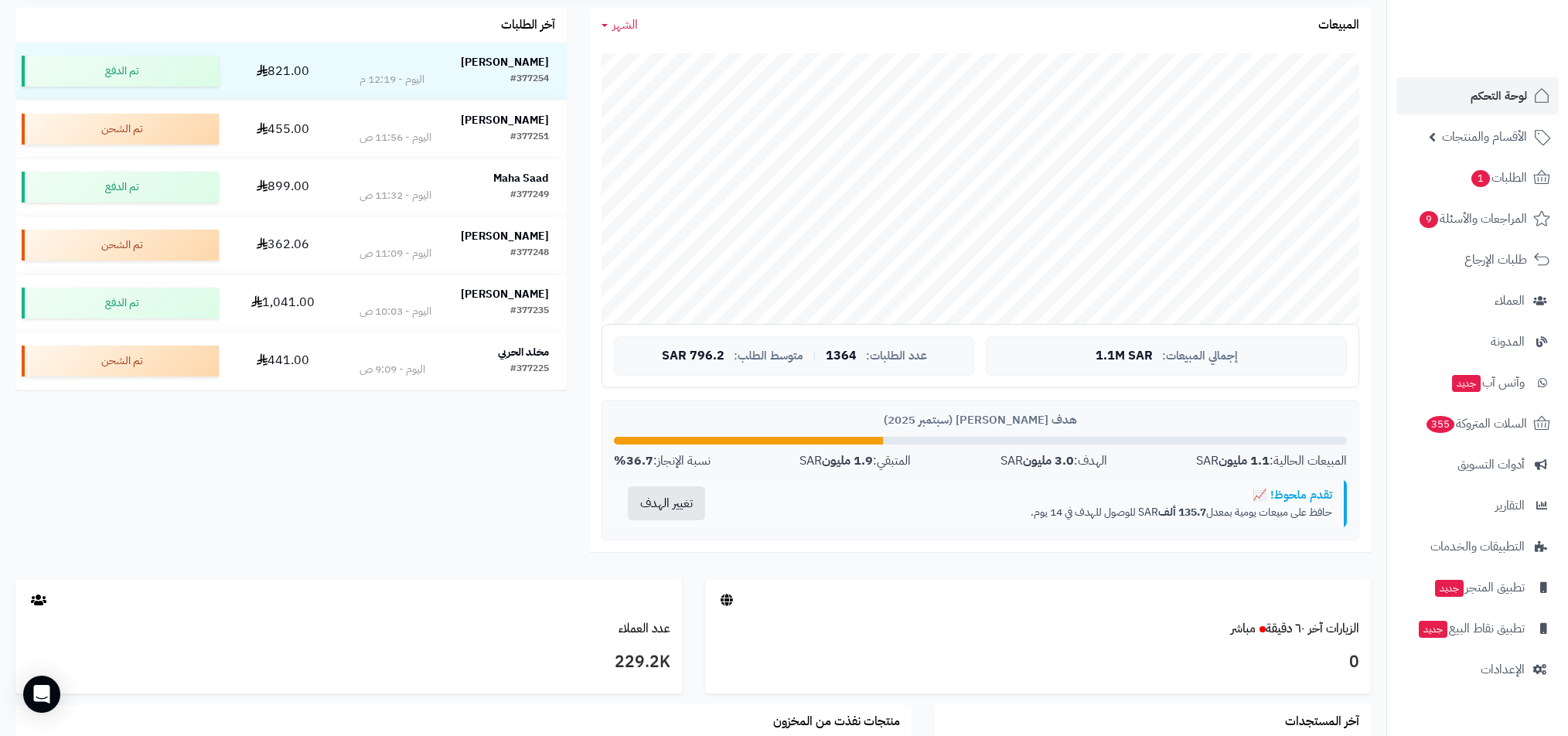
scroll to position [344, 0]
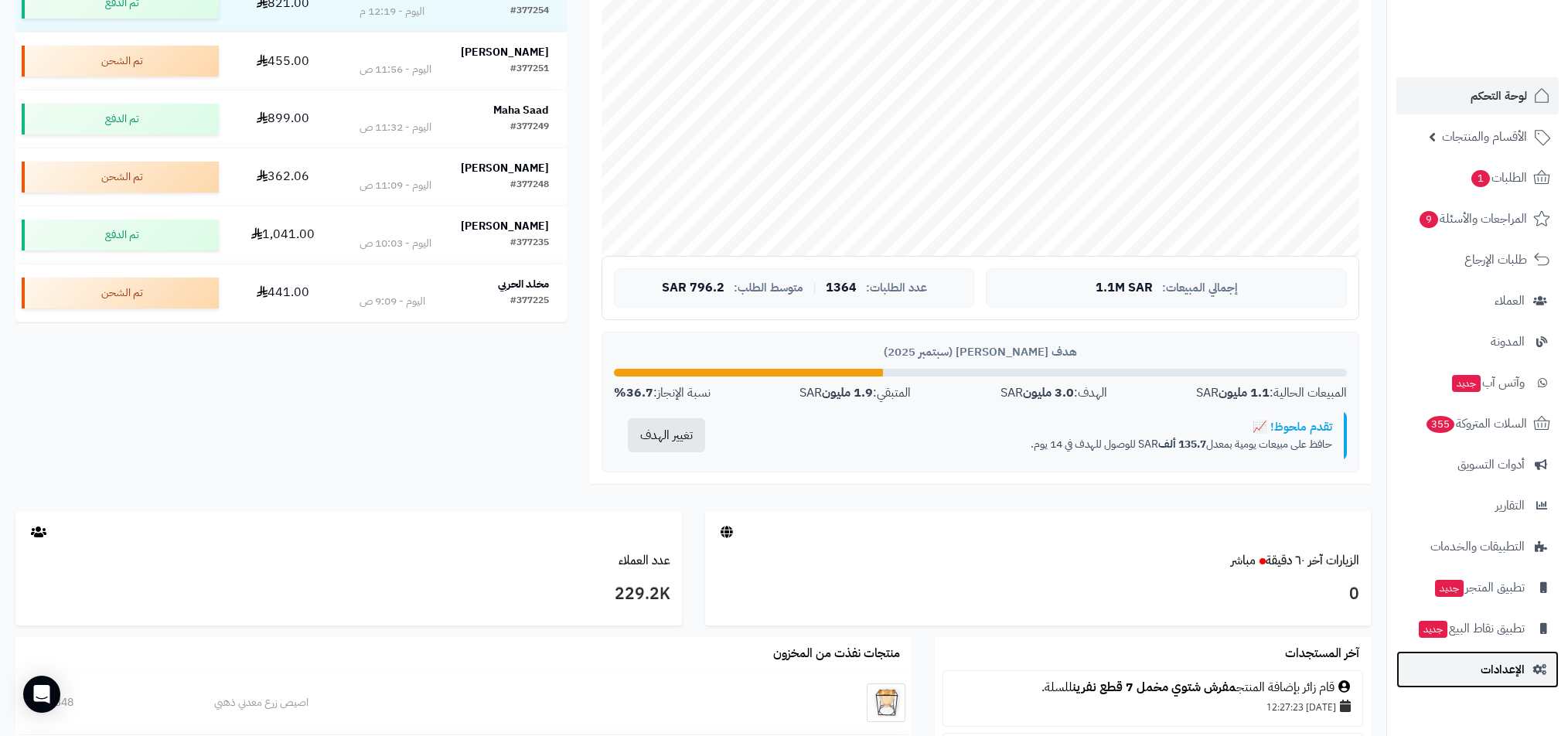
click at [1472, 674] on link "الإعدادات" at bounding box center [1477, 669] width 162 height 37
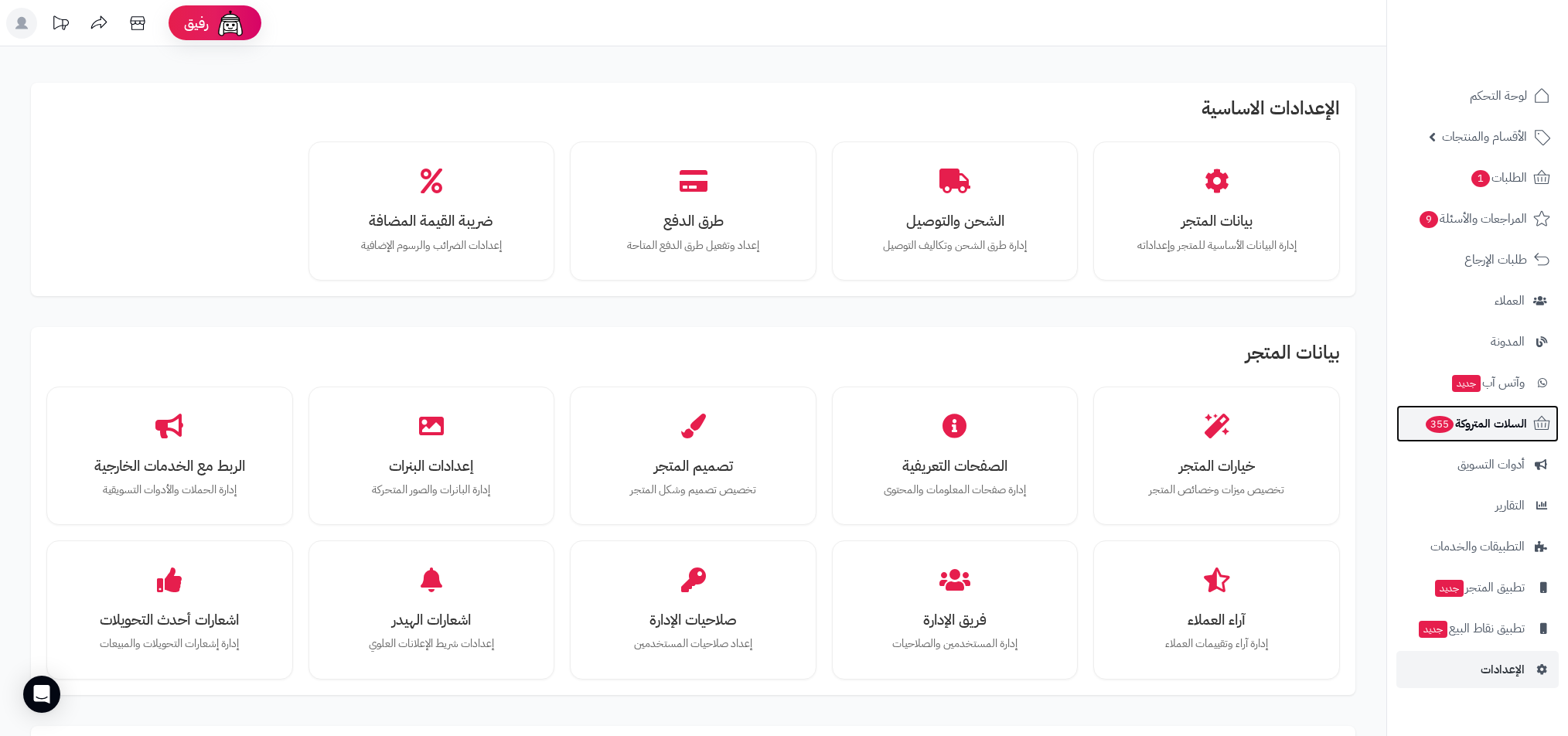
click at [1442, 439] on link "السلات المتروكة 355" at bounding box center [1477, 423] width 162 height 37
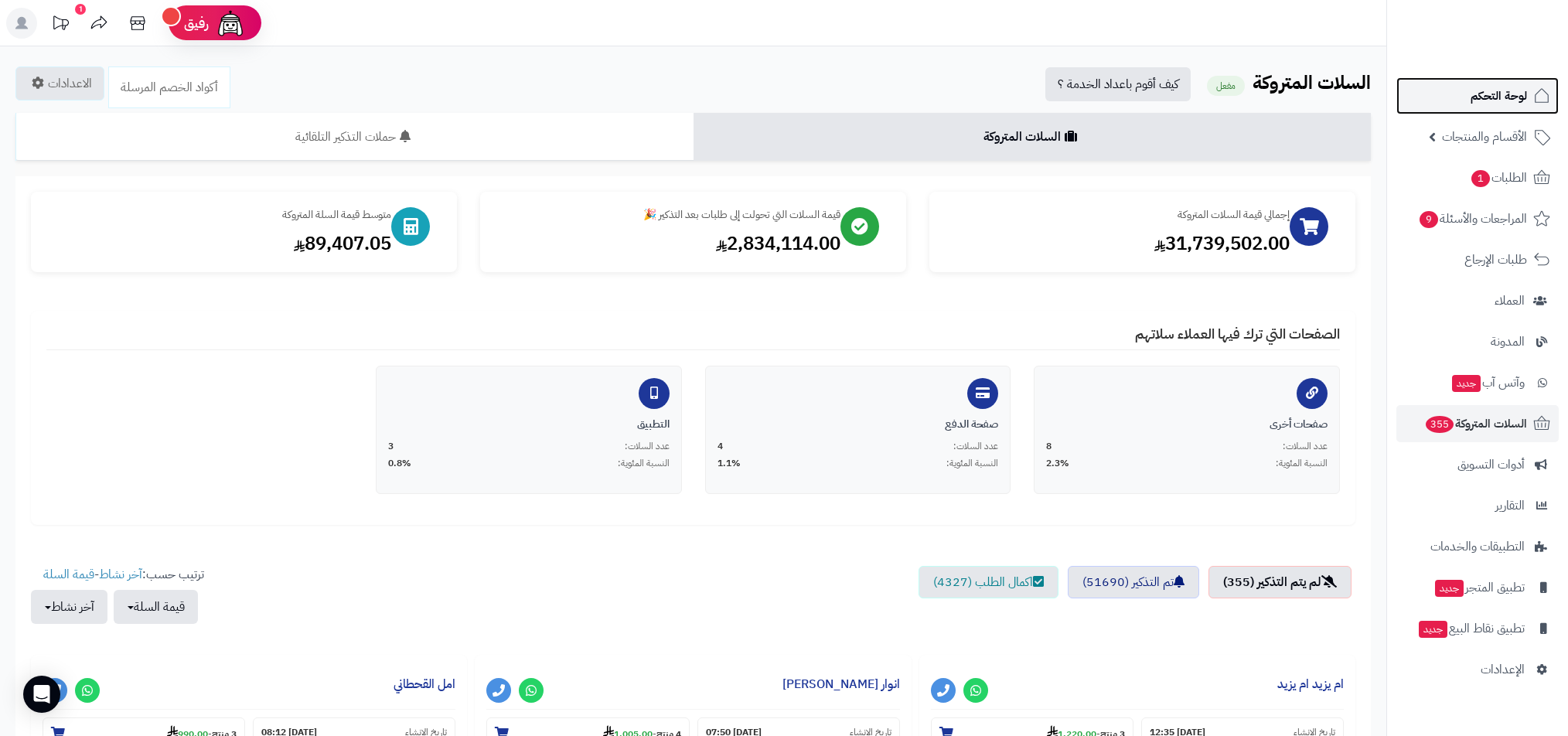
click at [1519, 100] on span "لوحة التحكم" at bounding box center [1499, 95] width 57 height 21
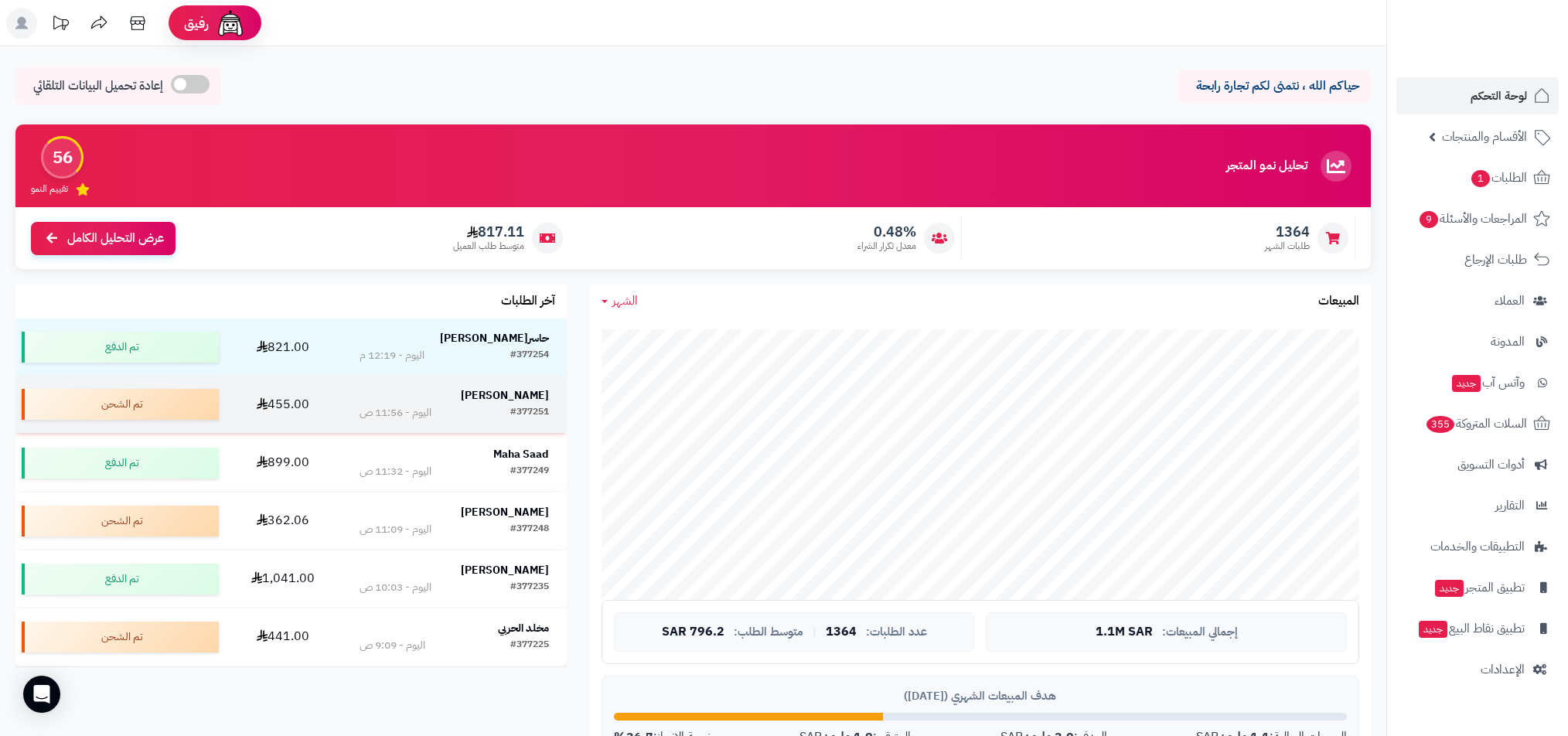
click at [497, 392] on strong "Munira Alduribi" at bounding box center [504, 395] width 88 height 16
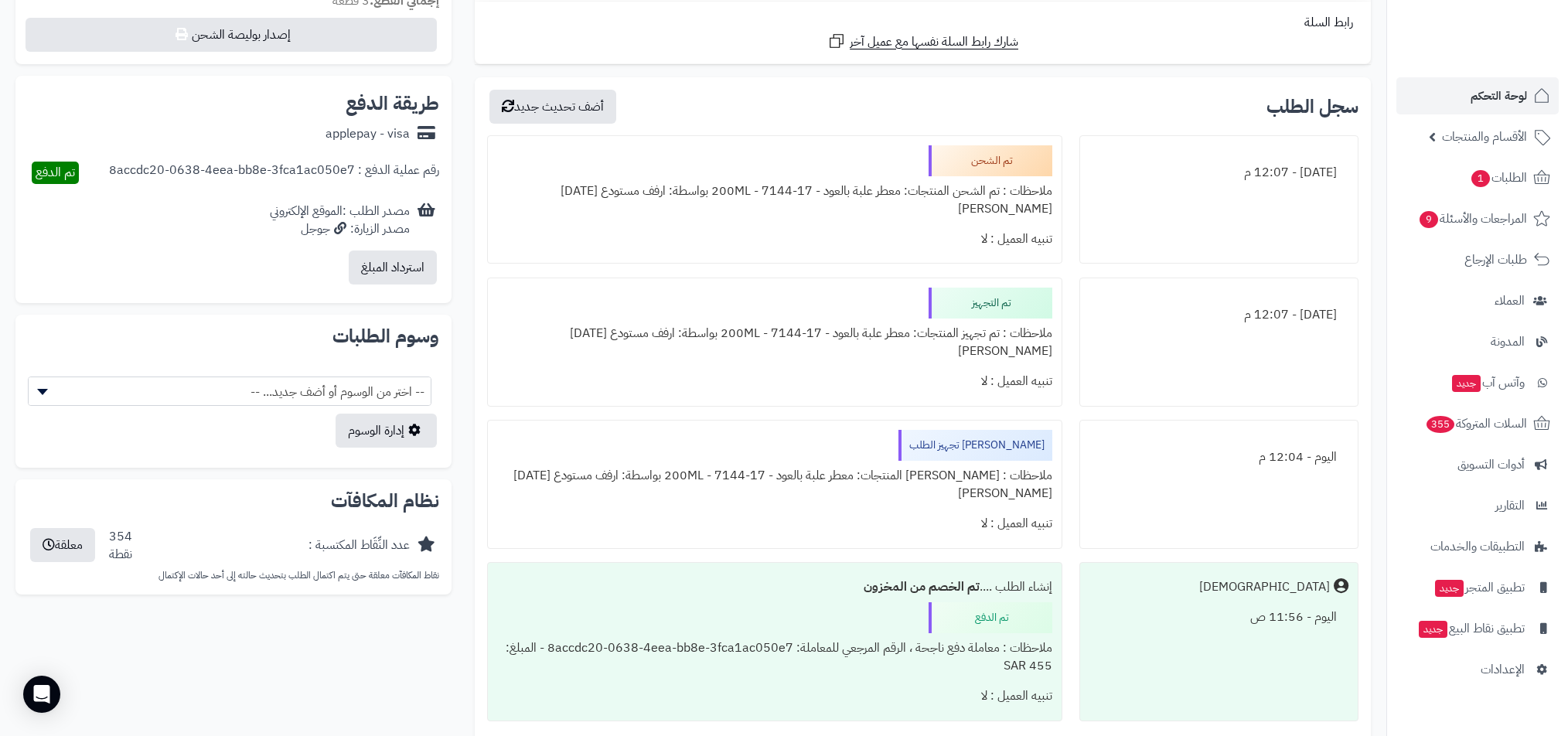
scroll to position [685, 0]
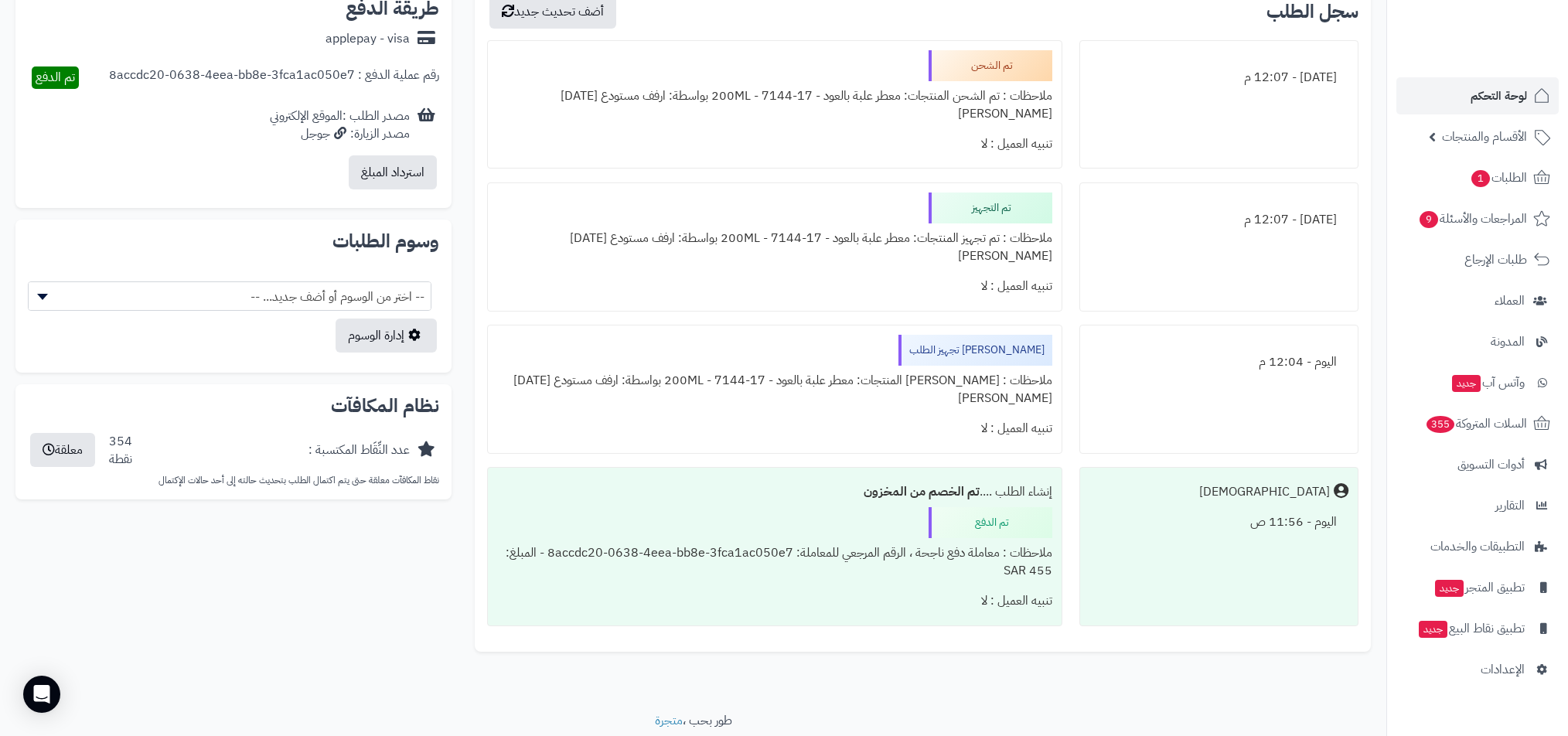
click at [814, 482] on div "إنشاء الطلب .... تم الخصم من المخزون تم الدفع ملاحظات : معاملة دفع ناجحة ، الرق…" at bounding box center [774, 546] width 576 height 158
click at [923, 366] on div "ملاحظات : [PERSON_NAME] المنتجات: معطر علبة بالعود - 200ML - 7144-17 بواسطة: ار…" at bounding box center [775, 390] width 555 height 48
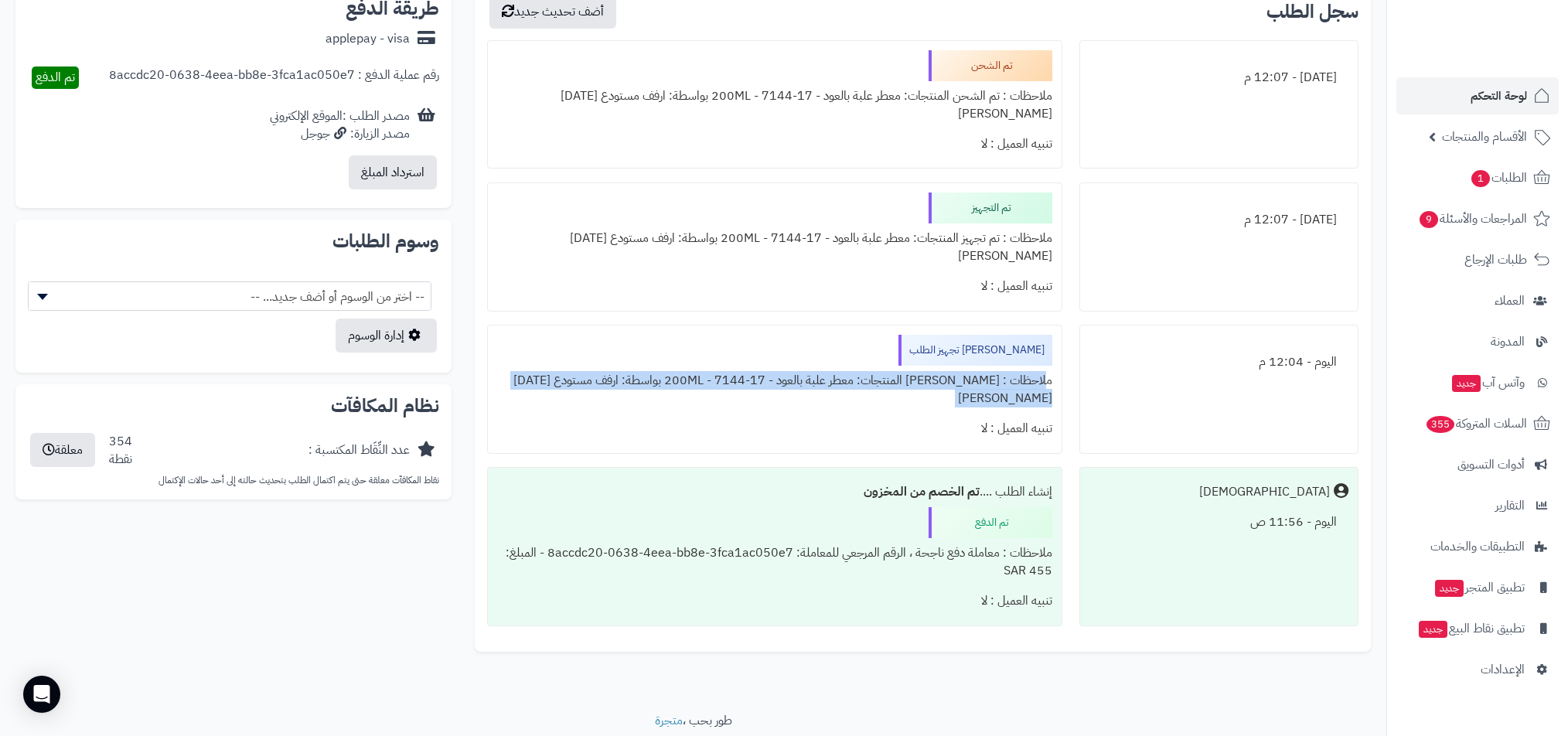
click at [837, 414] on div "تنبيه العميل : لا" at bounding box center [775, 428] width 555 height 30
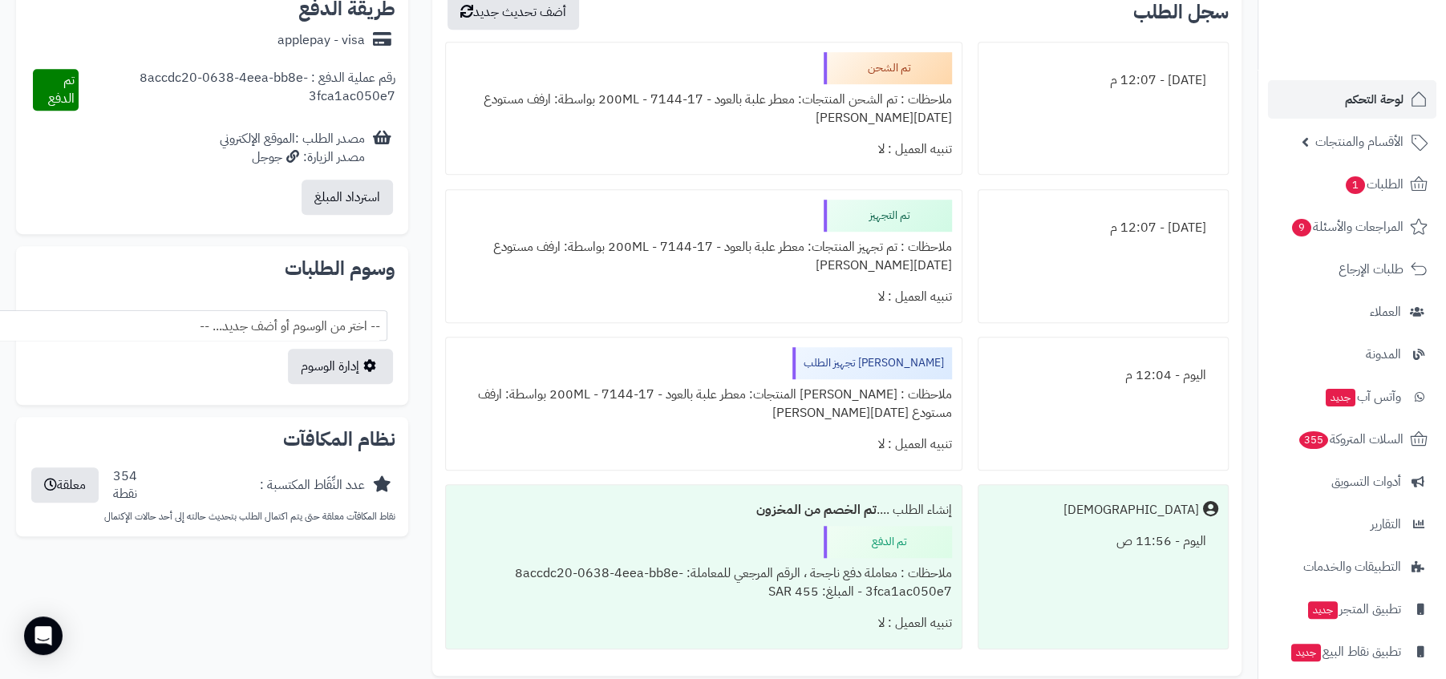
click at [778, 105] on div "ملاحظات : تم الشحن المنتجات: معطر علبة بالعود - 200ML - 7144-17 بواسطة: ارفف مس…" at bounding box center [703, 109] width 496 height 50
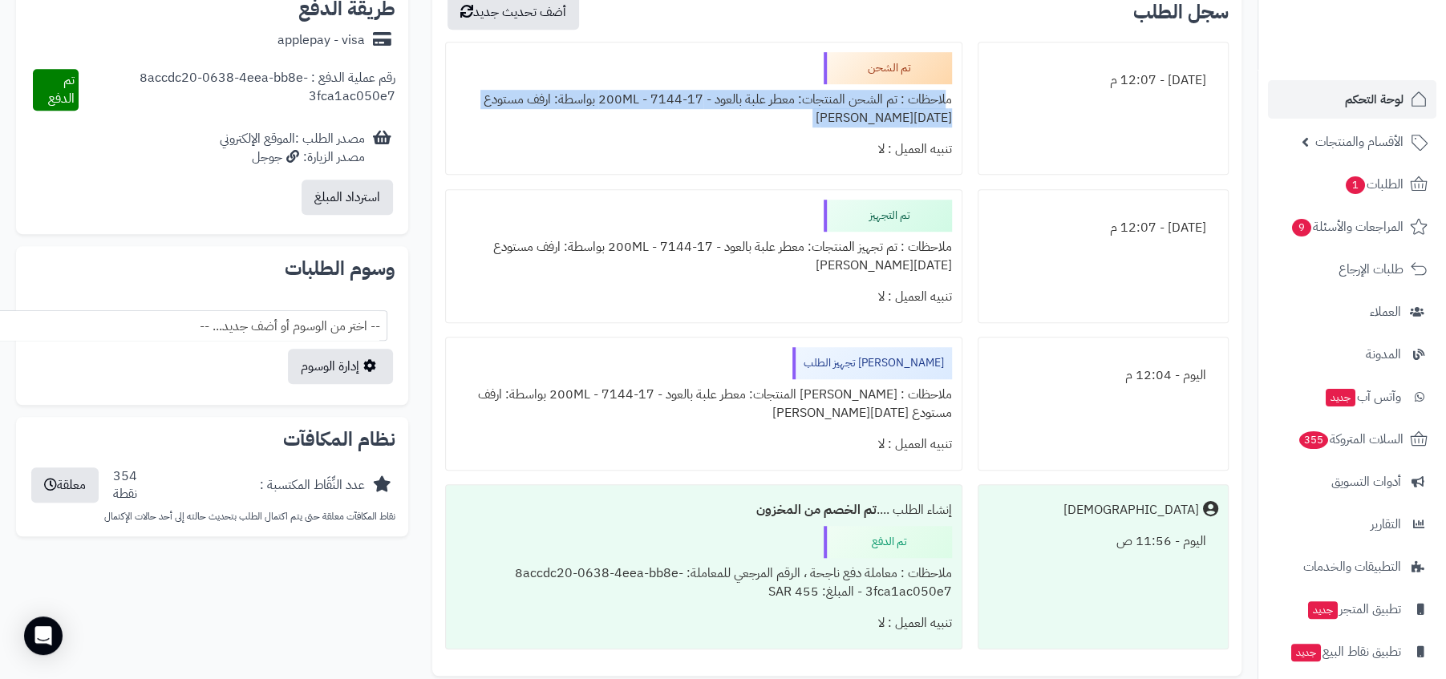
click at [730, 119] on div "ملاحظات : تم الشحن المنتجات: معطر علبة بالعود - 200ML - 7144-17 بواسطة: ارفف مس…" at bounding box center [703, 109] width 496 height 50
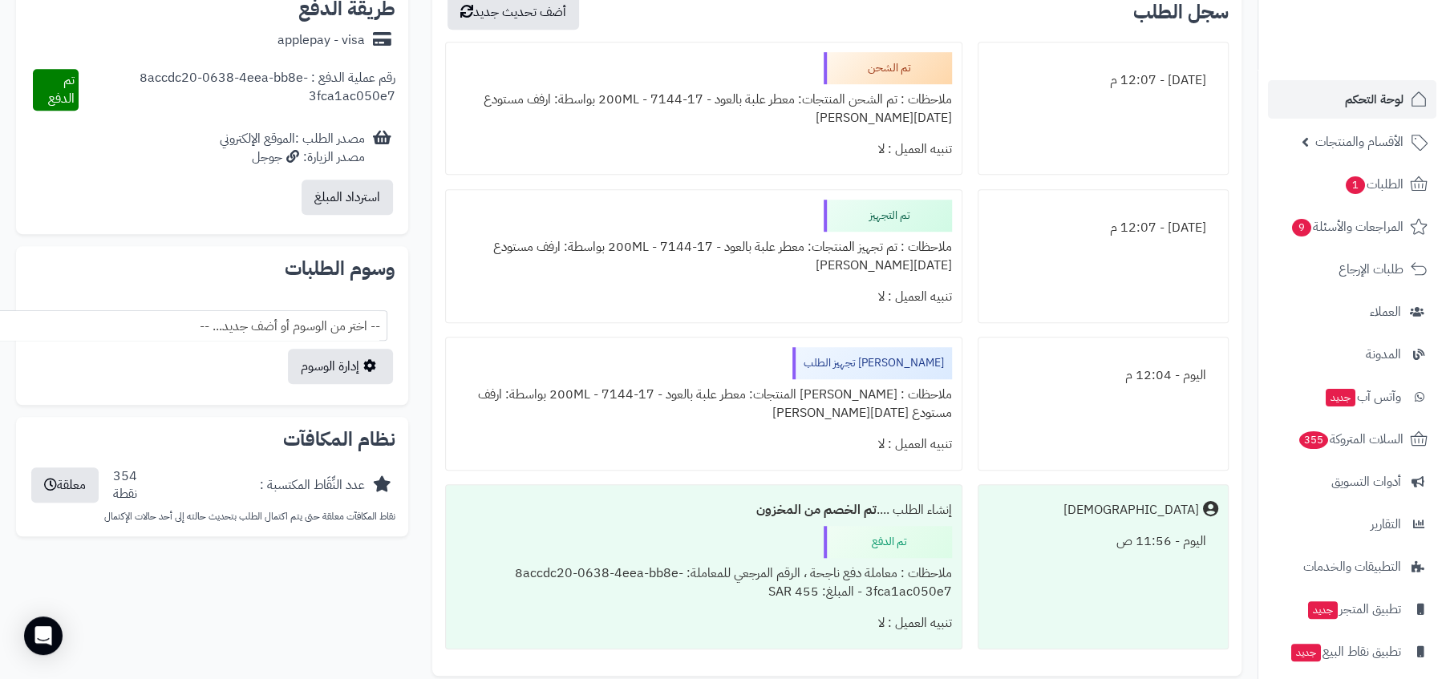
click at [668, 119] on div "ملاحظات : تم الشحن المنتجات: معطر علبة بالعود - 200ML - 7144-17 بواسطة: ارفف مس…" at bounding box center [703, 109] width 496 height 50
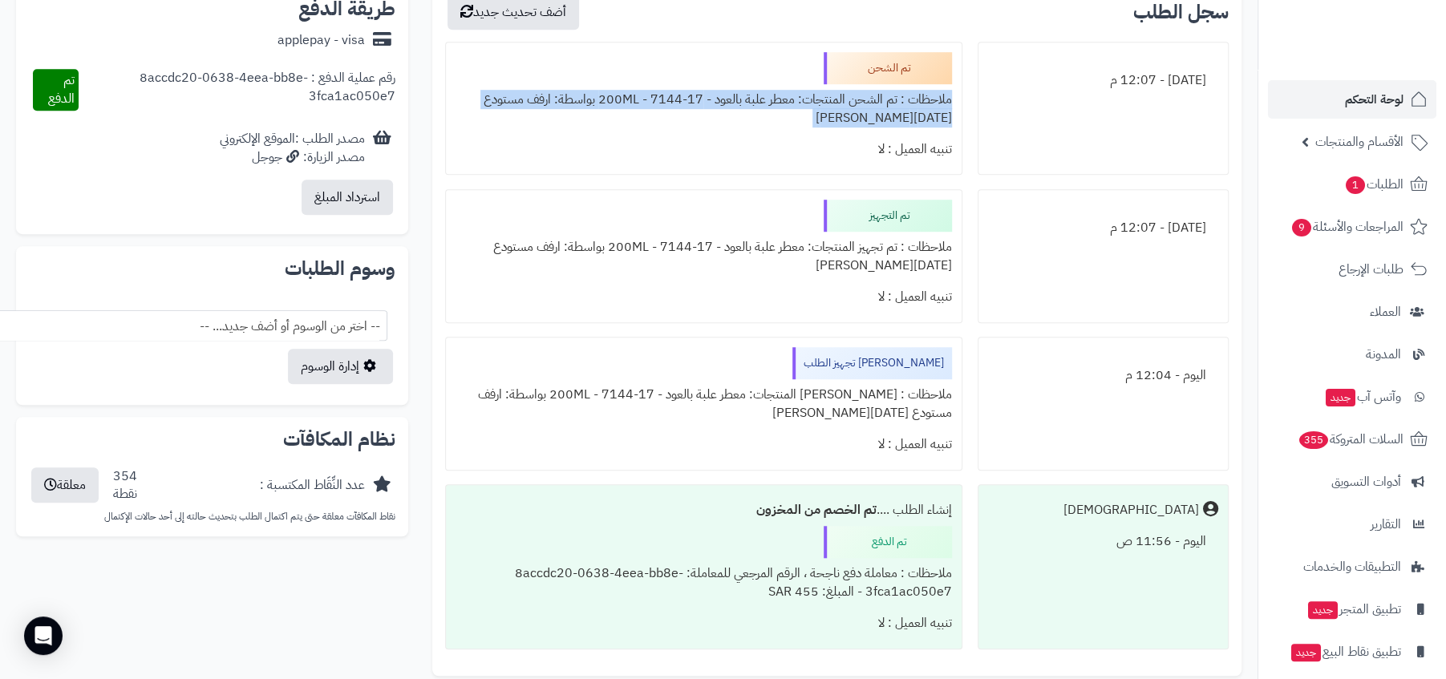
click at [668, 119] on div "ملاحظات : تم الشحن المنتجات: معطر علبة بالعود - 200ML - 7144-17 بواسطة: ارفف مس…" at bounding box center [703, 109] width 496 height 50
click at [621, 144] on div "تنبيه العميل : لا" at bounding box center [703, 149] width 496 height 31
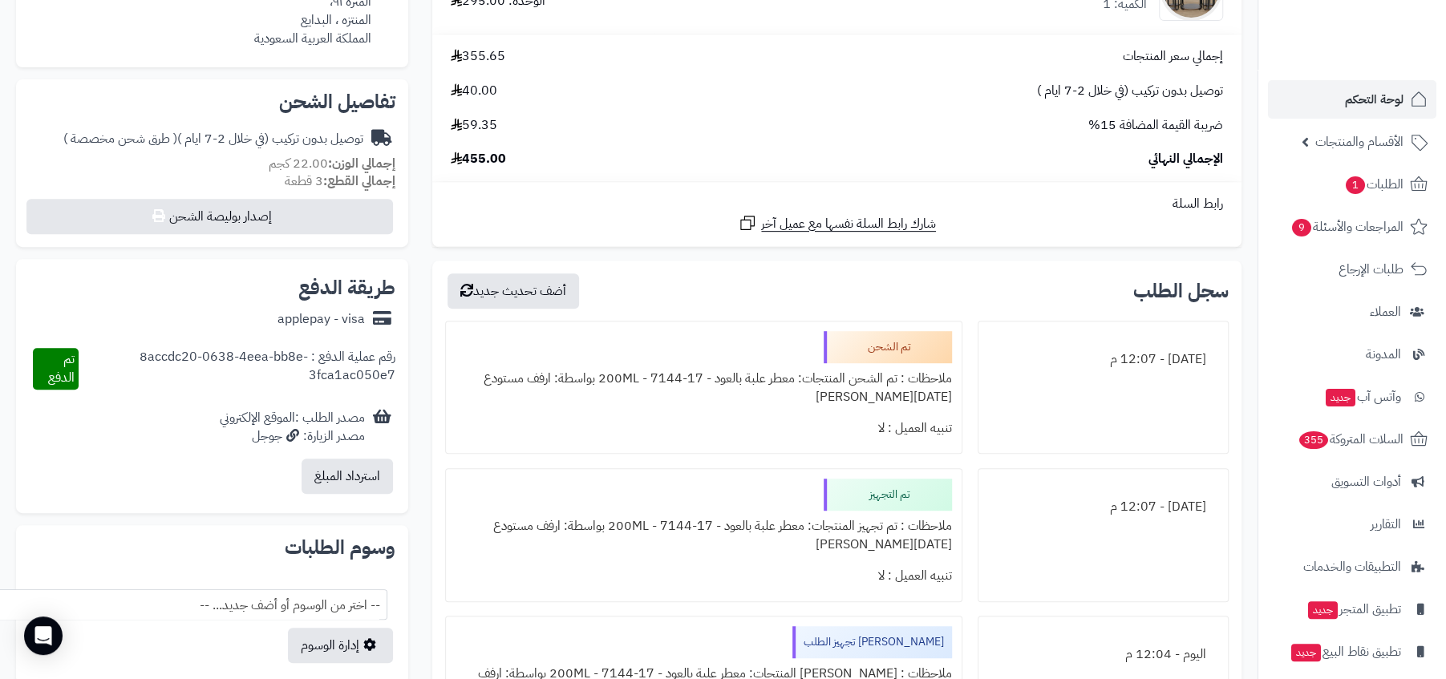
scroll to position [361, 0]
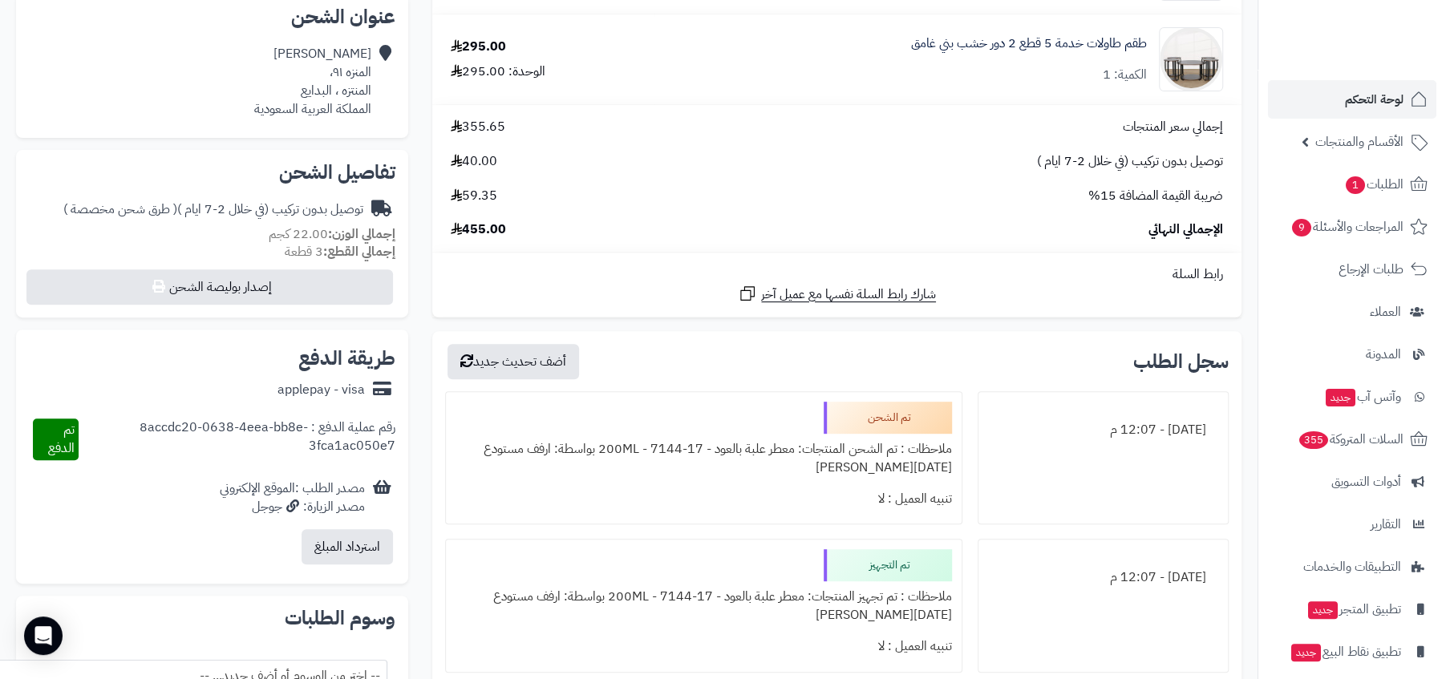
click at [326, 431] on div "رقم عملية الدفع : 8accdc20-0638-4eea-bb8e-3fca1ac050e7" at bounding box center [237, 440] width 317 height 42
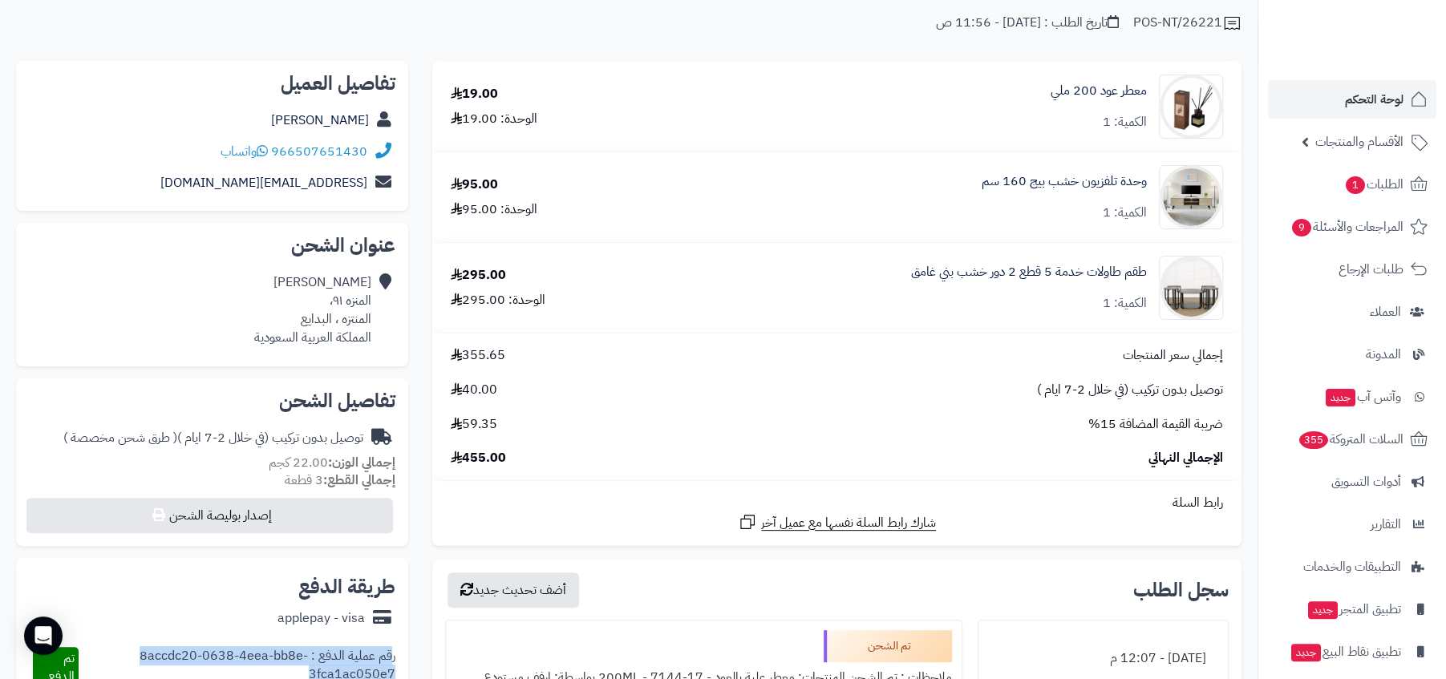
scroll to position [0, 0]
